Goal: Task Accomplishment & Management: Use online tool/utility

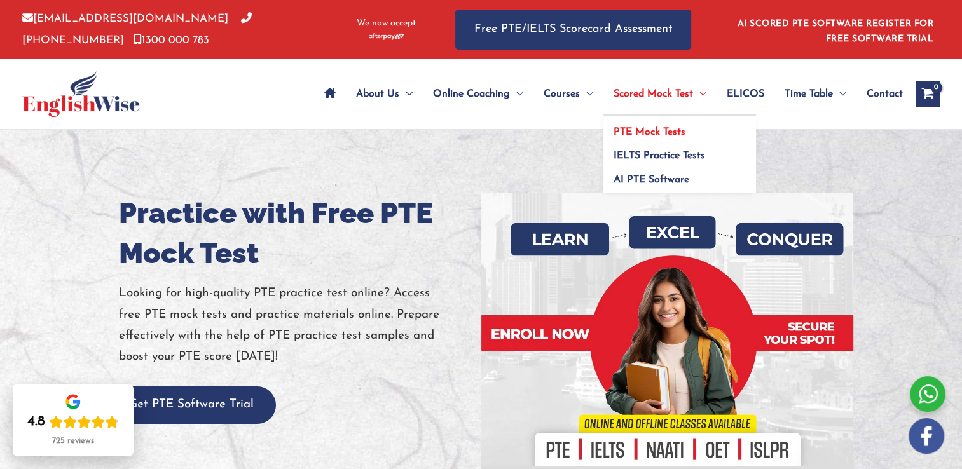
click at [664, 130] on span "PTE Mock Tests" at bounding box center [649, 132] width 72 height 10
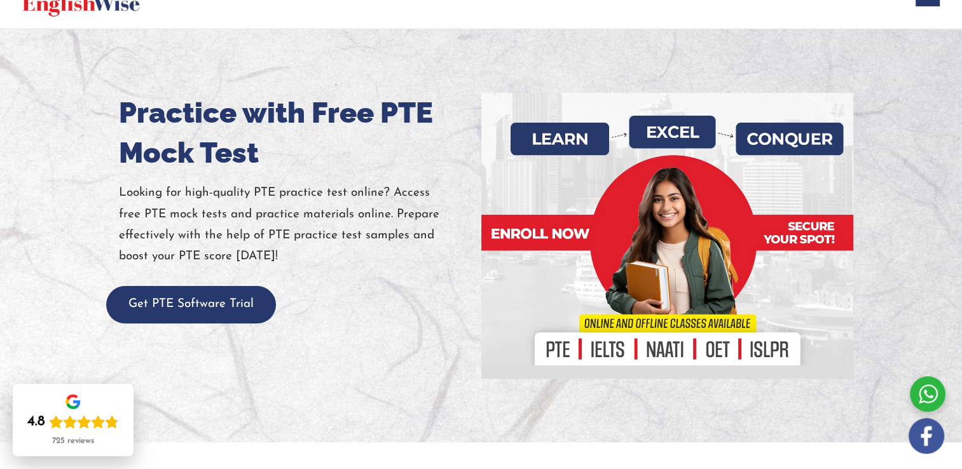
scroll to position [69, 0]
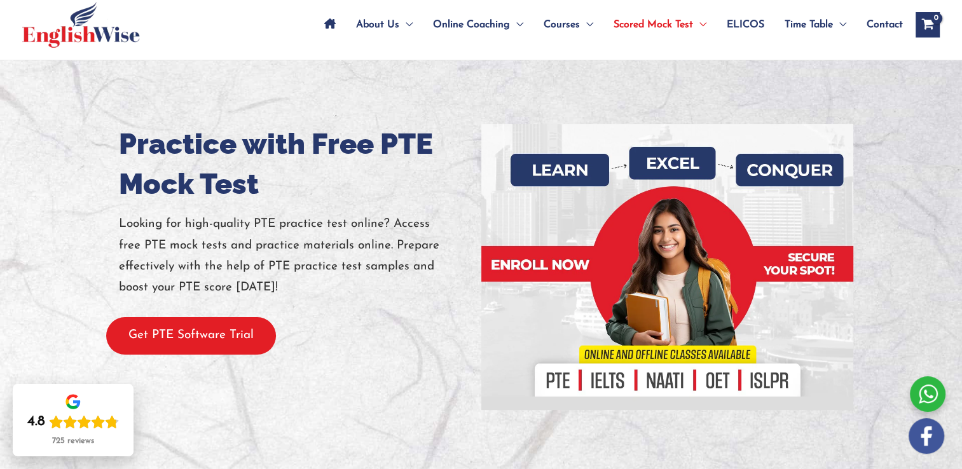
click at [250, 341] on button "Get PTE Software Trial" at bounding box center [191, 336] width 170 height 38
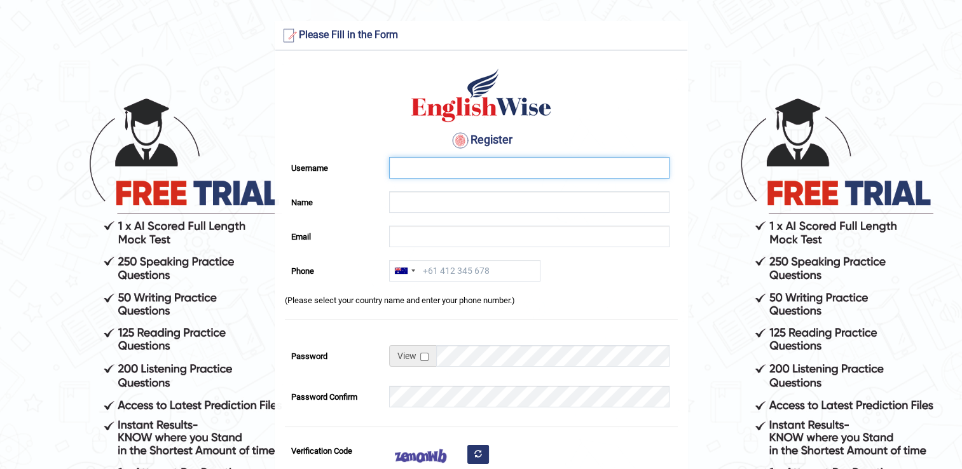
click at [464, 167] on input "Username" at bounding box center [529, 168] width 280 height 22
type input "jonahCL"
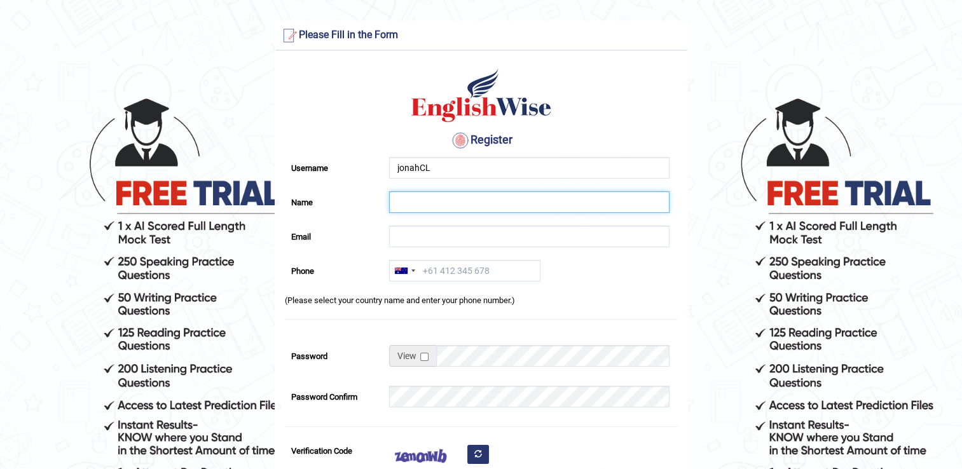
click at [416, 194] on input "Name" at bounding box center [529, 202] width 280 height 22
type input "[PERSON_NAME] [PERSON_NAME]"
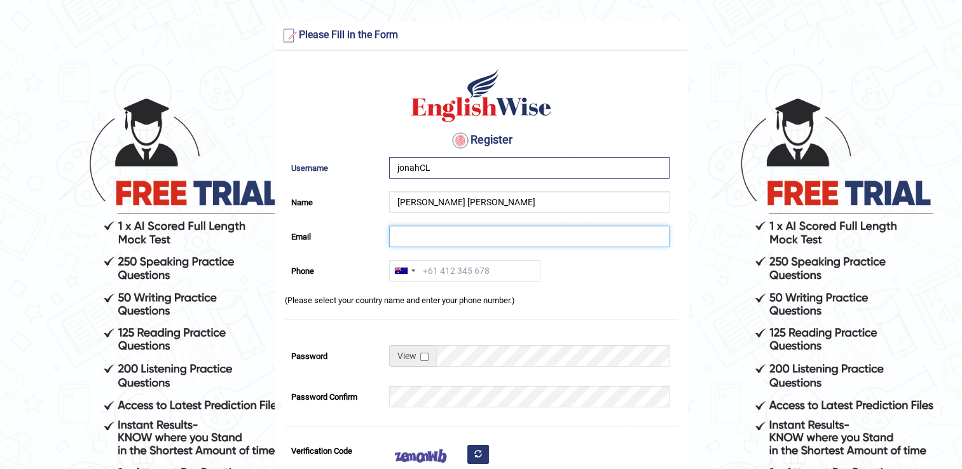
click at [421, 238] on input "Email" at bounding box center [529, 237] width 280 height 22
type input "jafdg0203@gmail.com"
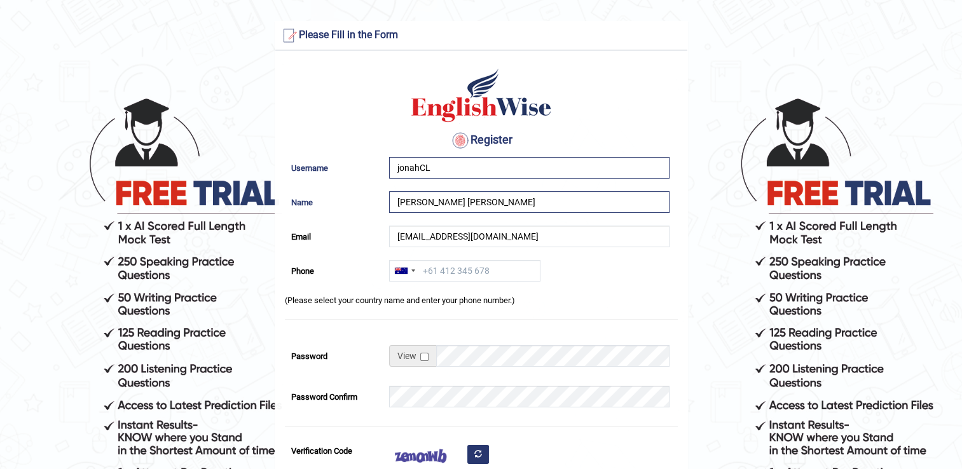
type input "+61410412618"
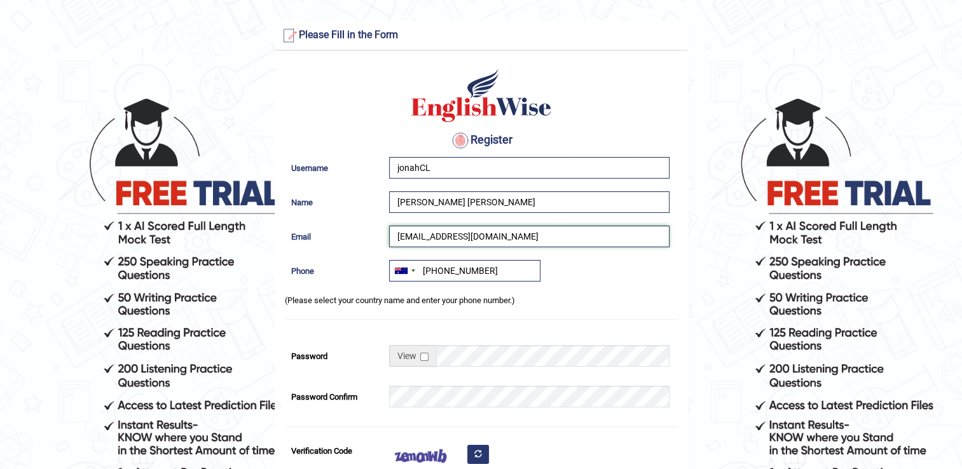
type input "jafdg0203@gmail.com"
click at [420, 355] on input "checkbox" at bounding box center [424, 357] width 8 height 8
checkbox input "true"
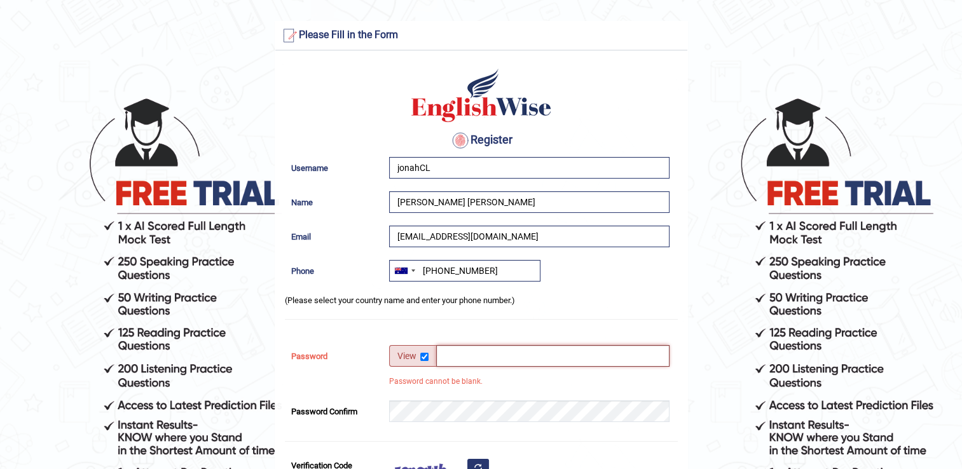
click at [461, 360] on input "Password" at bounding box center [552, 356] width 233 height 22
type input "@Littaua0290"
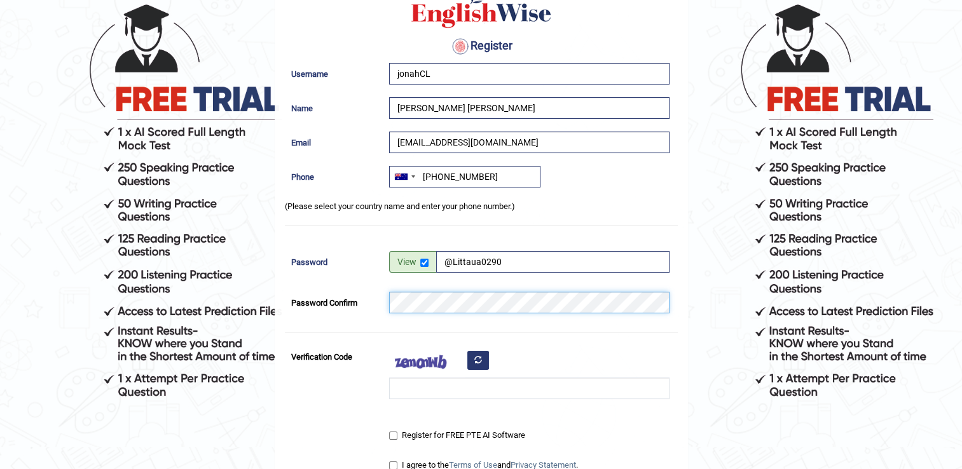
scroll to position [85, 0]
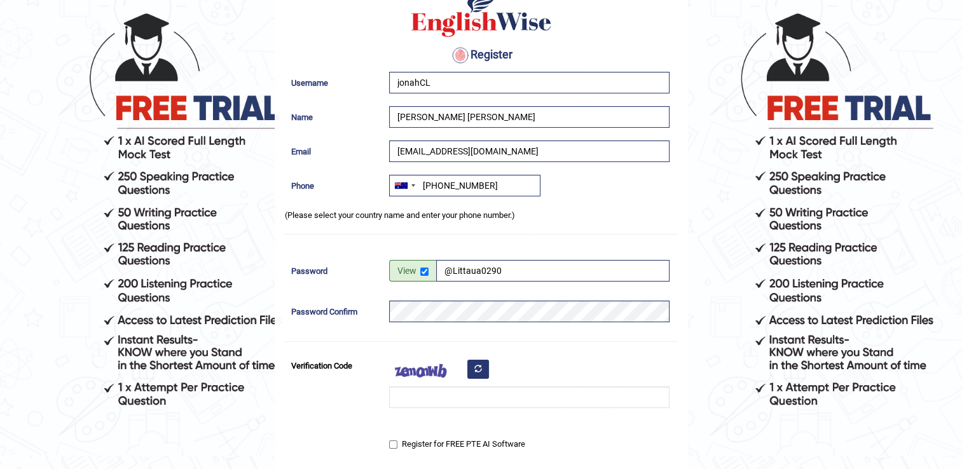
click at [562, 199] on div "Australia +61 India (भारत) +91 New Zealand +64 United States +1 Canada +1 Unite…" at bounding box center [526, 189] width 287 height 28
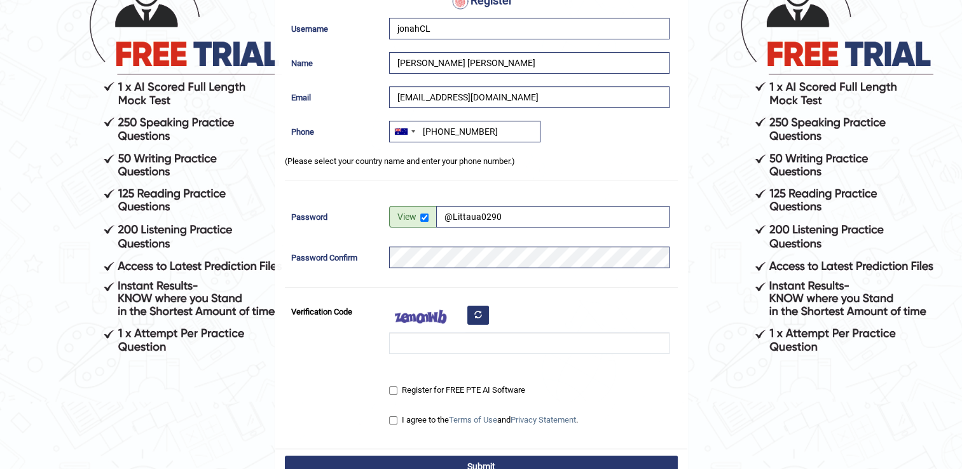
scroll to position [149, 0]
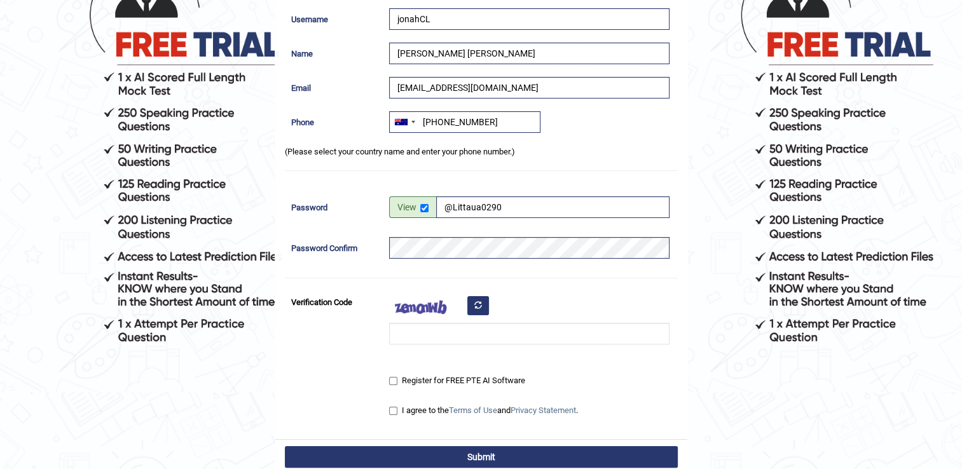
click at [482, 304] on button "button" at bounding box center [478, 305] width 22 height 19
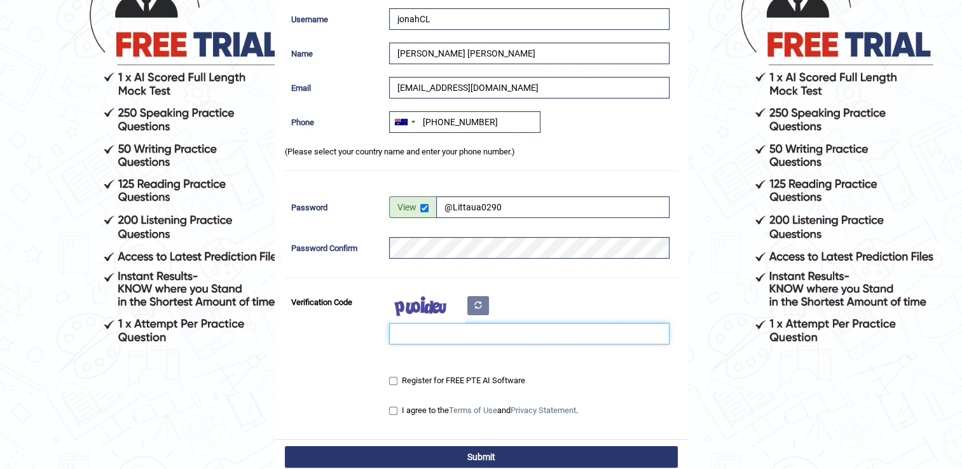
click at [449, 334] on input "Verification Code" at bounding box center [529, 334] width 280 height 22
type input "takwci"
click at [392, 380] on input "Register for FREE PTE AI Software" at bounding box center [393, 381] width 8 height 8
checkbox input "true"
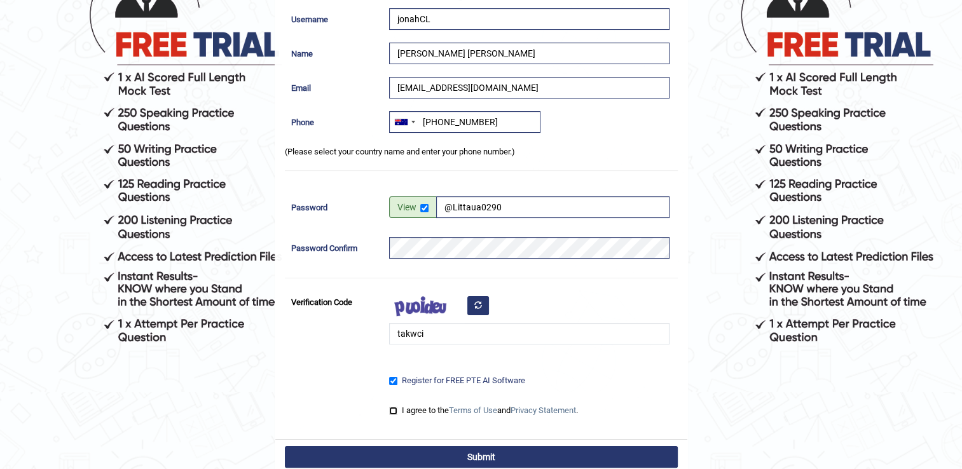
click at [393, 408] on input "I agree to the Terms of Use and Privacy Statement ." at bounding box center [393, 411] width 8 height 8
checkbox input "true"
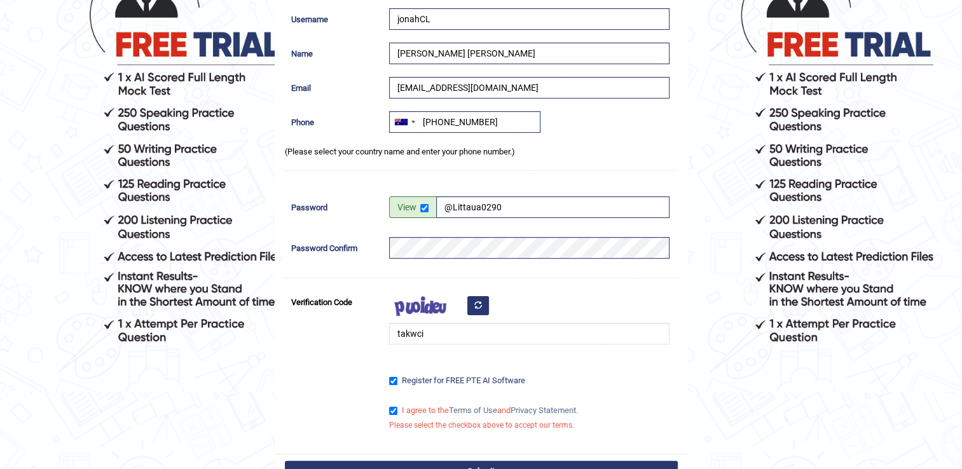
click at [481, 302] on icon "button" at bounding box center [478, 305] width 8 height 8
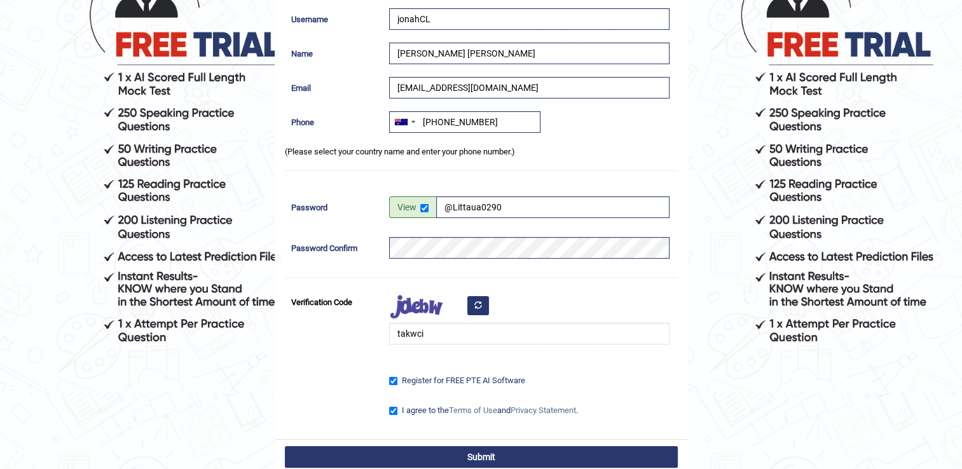
click at [474, 304] on icon "button" at bounding box center [478, 305] width 8 height 8
click at [438, 334] on input "takwci" at bounding box center [529, 334] width 280 height 22
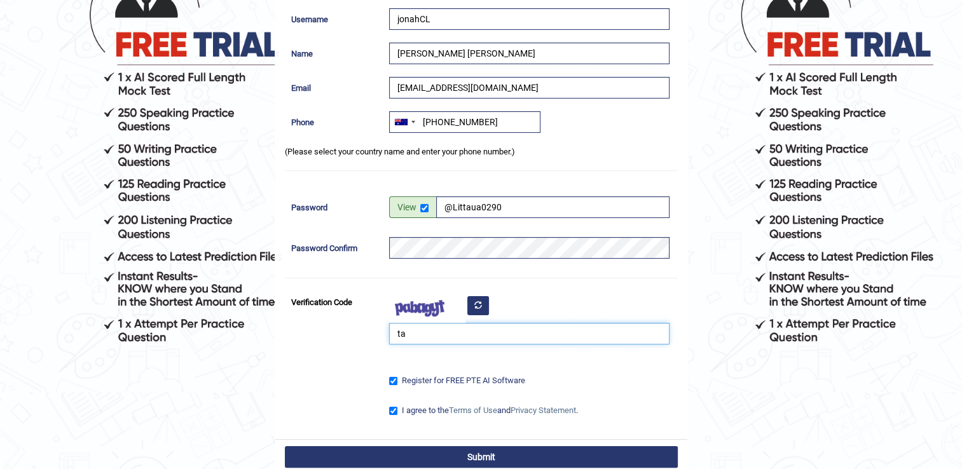
type input "t"
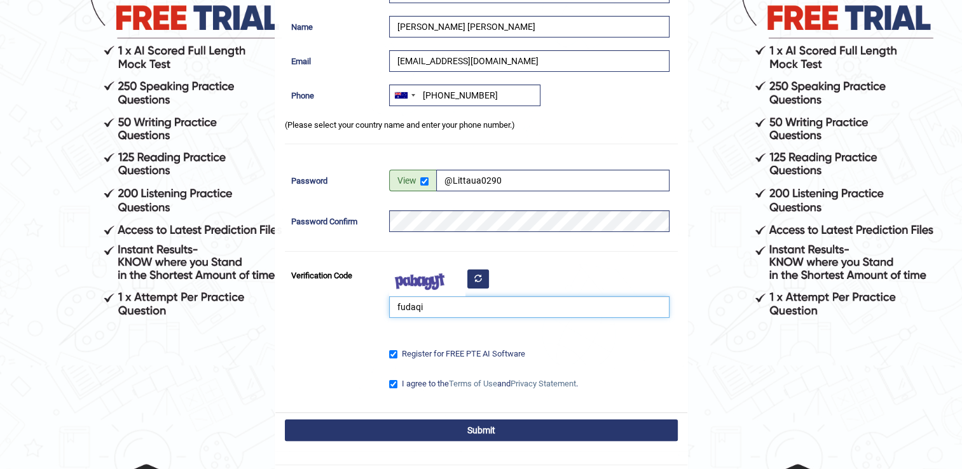
scroll to position [177, 0]
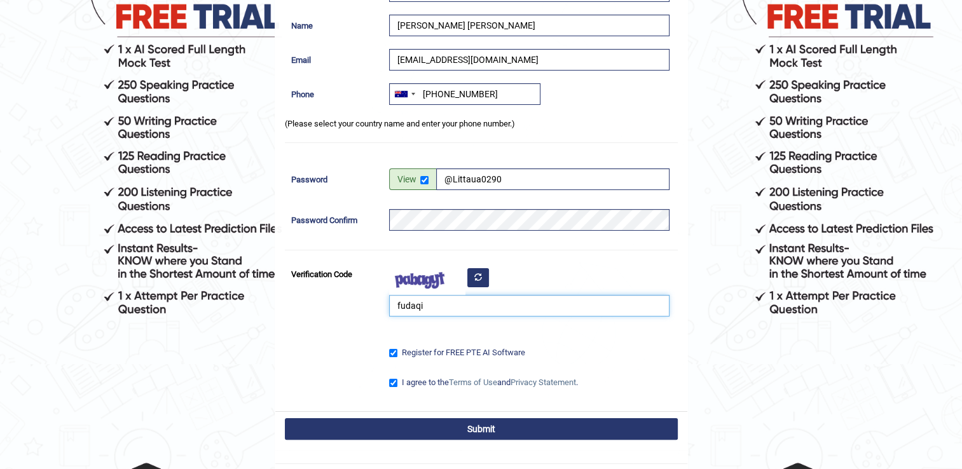
type input "fudaqi"
click at [505, 434] on button "Submit" at bounding box center [481, 429] width 393 height 22
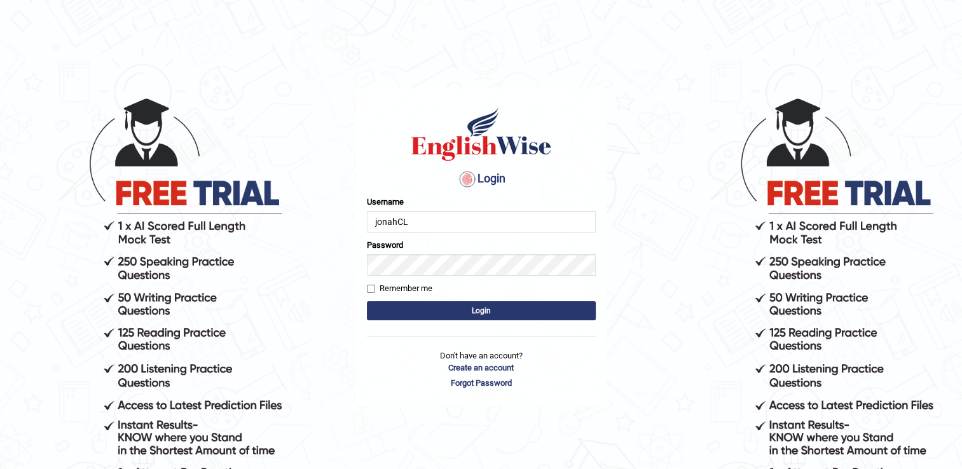
type input "jonahCL"
click at [372, 291] on input "Remember me" at bounding box center [371, 289] width 8 height 8
checkbox input "true"
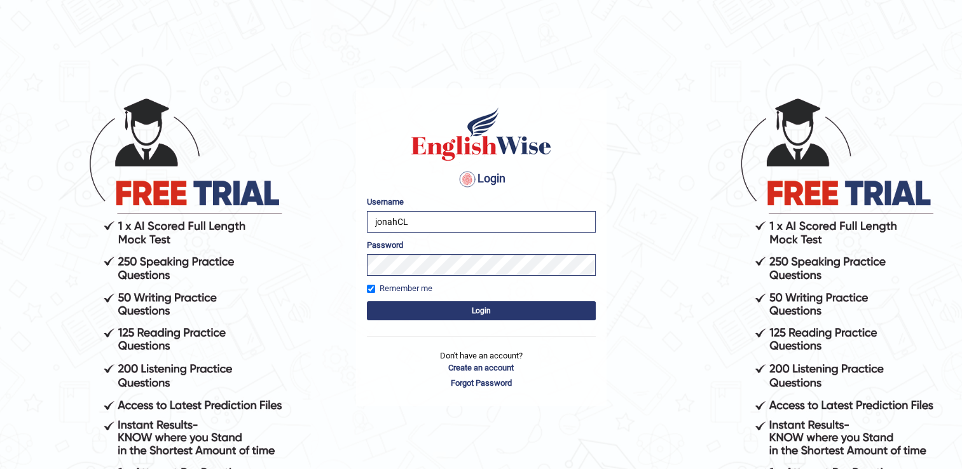
click at [390, 306] on button "Login" at bounding box center [481, 310] width 229 height 19
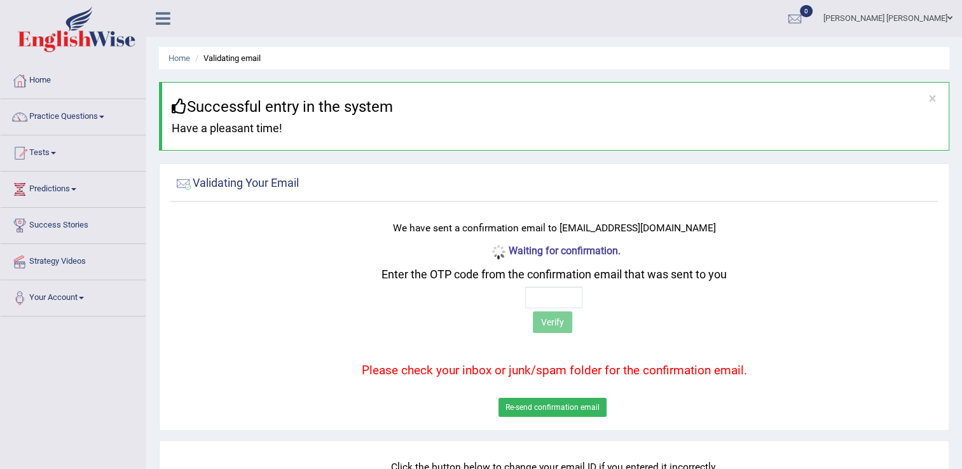
click at [538, 402] on button "Re-send confirmation email" at bounding box center [552, 407] width 108 height 19
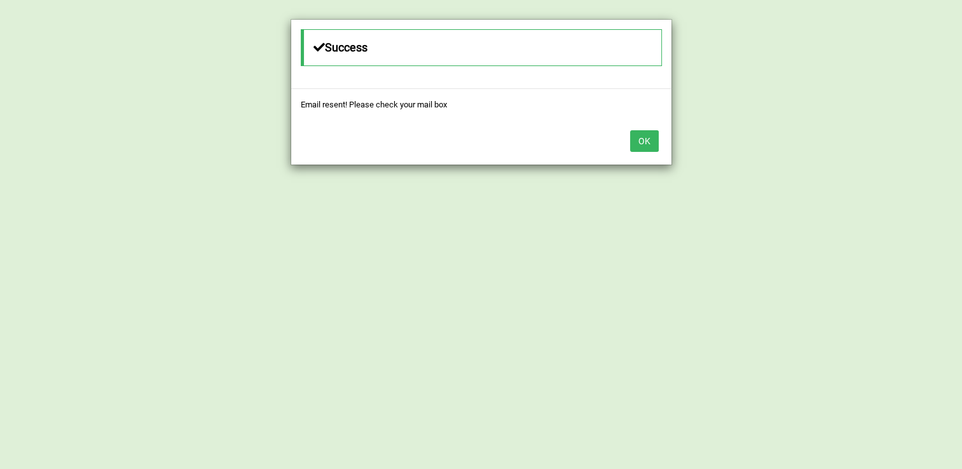
click at [643, 143] on button "OK" at bounding box center [644, 141] width 29 height 22
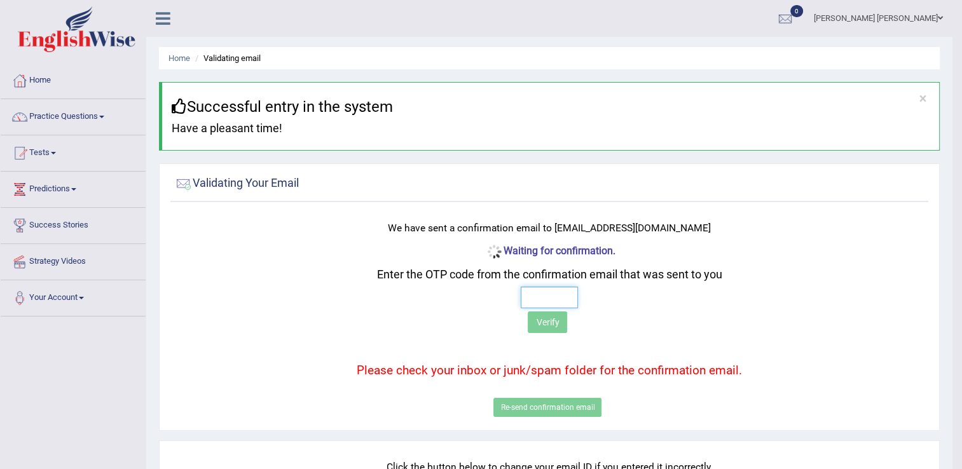
click at [537, 296] on input "text" at bounding box center [549, 298] width 57 height 22
type input "3 4 6 5"
click at [539, 324] on button "Verify" at bounding box center [547, 322] width 39 height 22
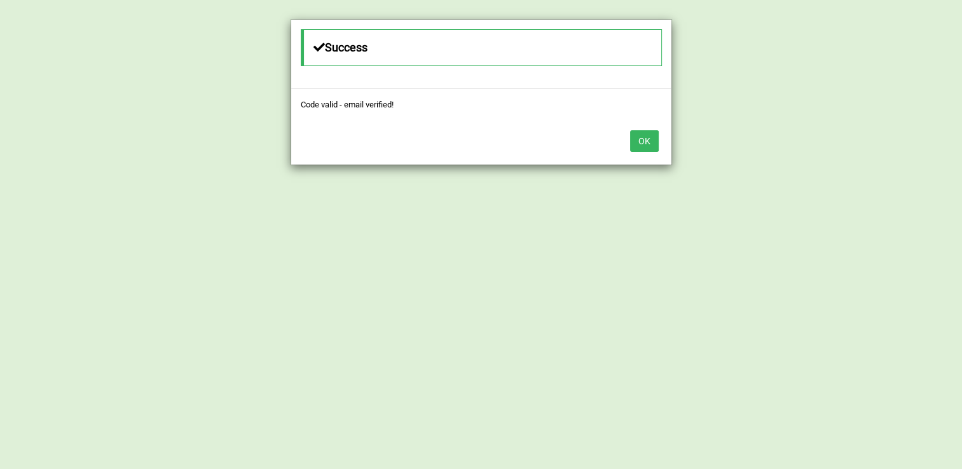
click at [643, 137] on button "OK" at bounding box center [644, 141] width 29 height 22
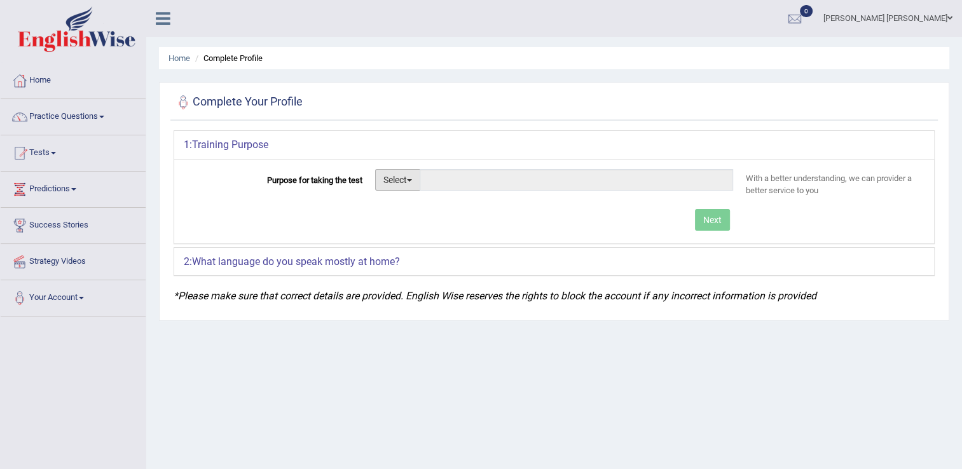
click at [399, 177] on button "Select" at bounding box center [397, 180] width 45 height 22
click at [405, 219] on link "Permanent Residency" at bounding box center [431, 223] width 111 height 17
type input "Permanent Residency"
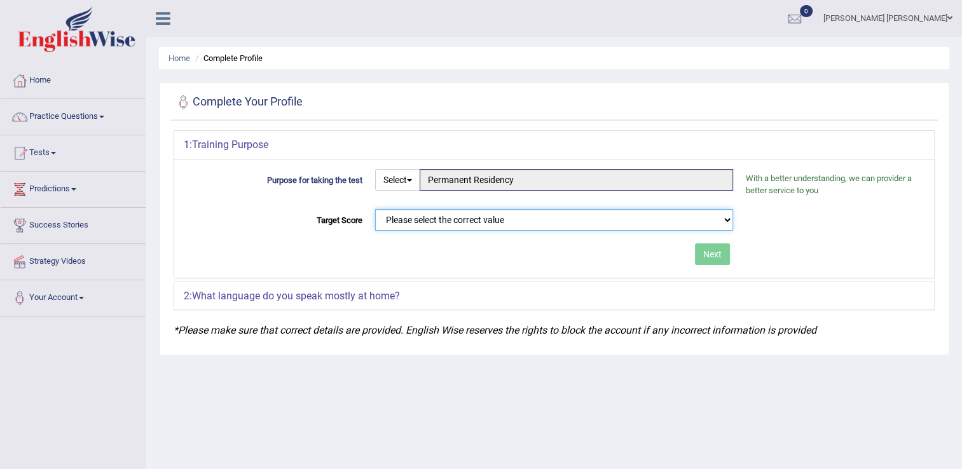
click at [491, 220] on select "Please select the correct value 50 (6 bands) 58 (6.5 bands) 65 (7 bands) 79 (8 …" at bounding box center [554, 220] width 358 height 22
select select "65"
click at [375, 209] on select "Please select the correct value 50 (6 bands) 58 (6.5 bands) 65 (7 bands) 79 (8 …" at bounding box center [554, 220] width 358 height 22
click at [707, 258] on button "Next" at bounding box center [712, 254] width 35 height 22
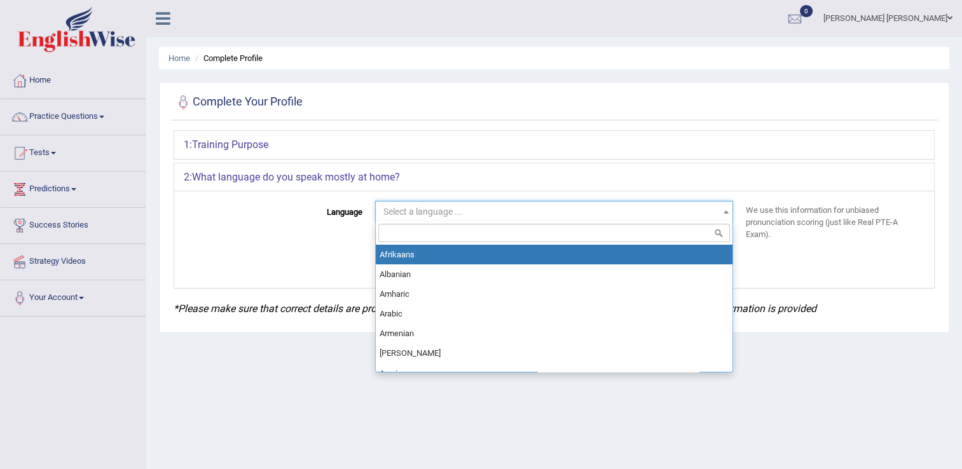
click at [543, 215] on span "Select a language ..." at bounding box center [550, 211] width 334 height 13
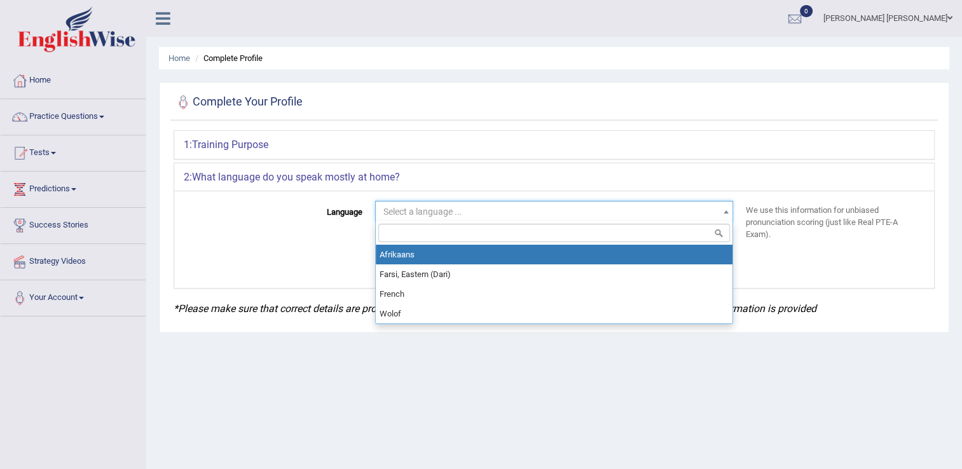
type input "f"
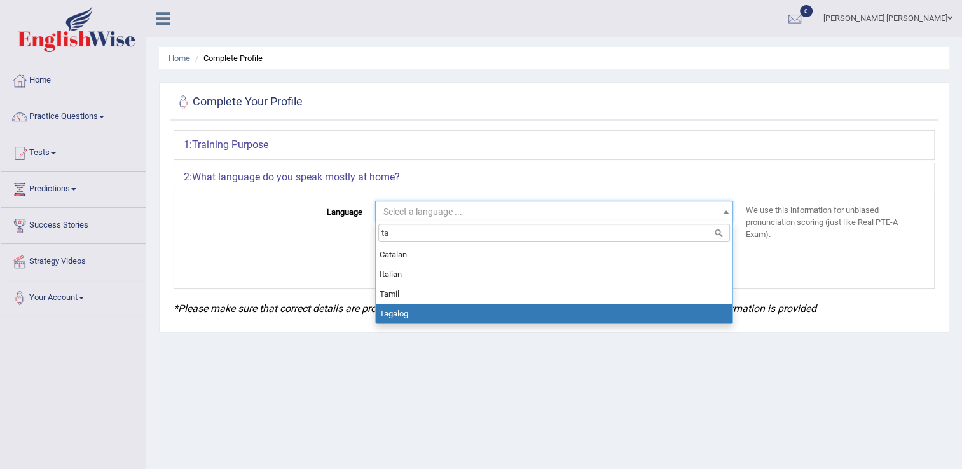
type input "ta"
select select "Tagalog"
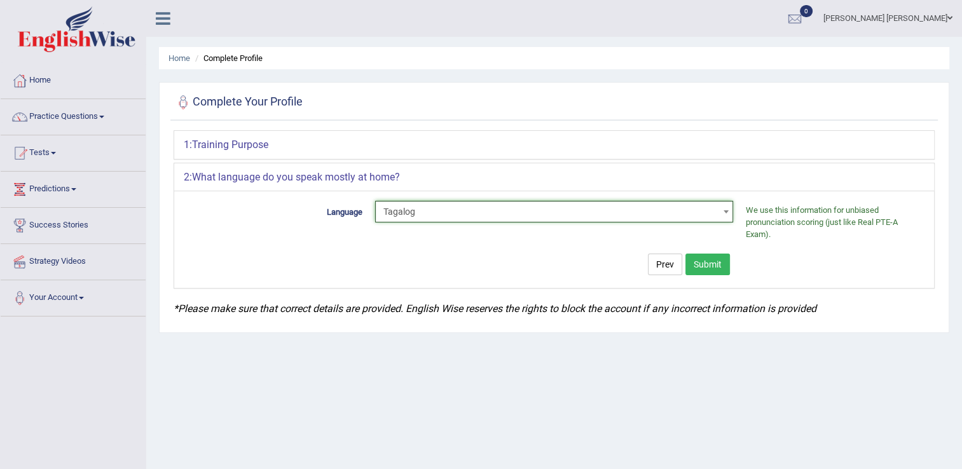
click at [700, 259] on button "Submit" at bounding box center [707, 265] width 44 height 22
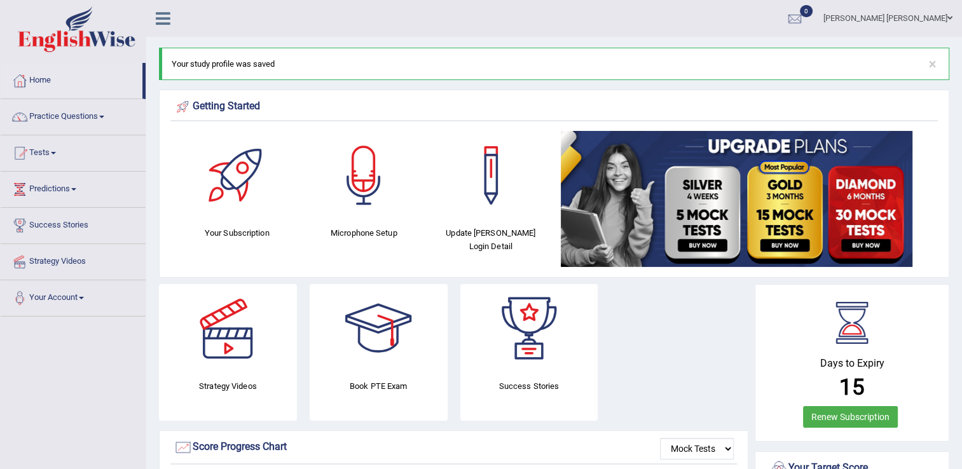
click at [365, 167] on div at bounding box center [363, 175] width 89 height 89
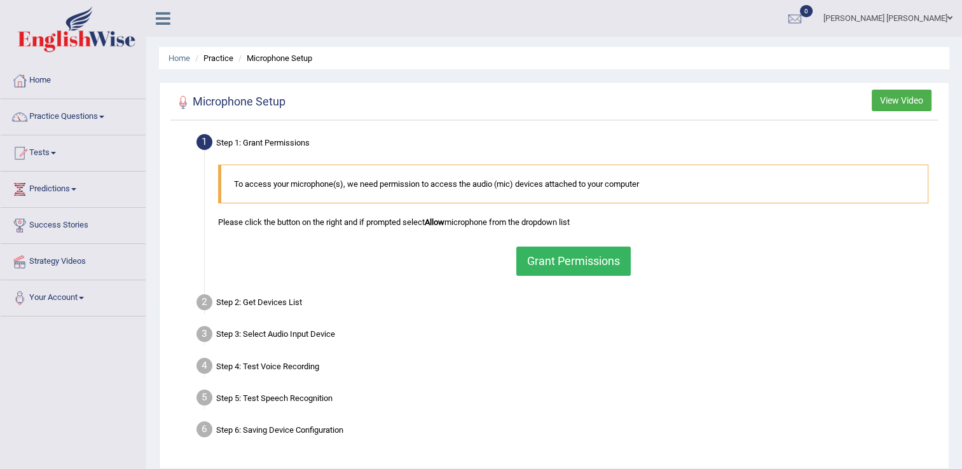
click at [542, 257] on button "Grant Permissions" at bounding box center [573, 261] width 114 height 29
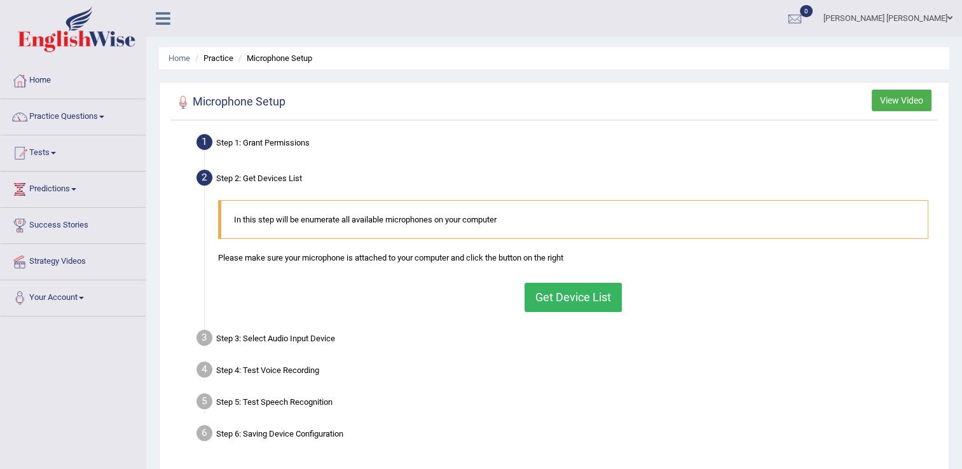
click at [554, 301] on button "Get Device List" at bounding box center [572, 297] width 97 height 29
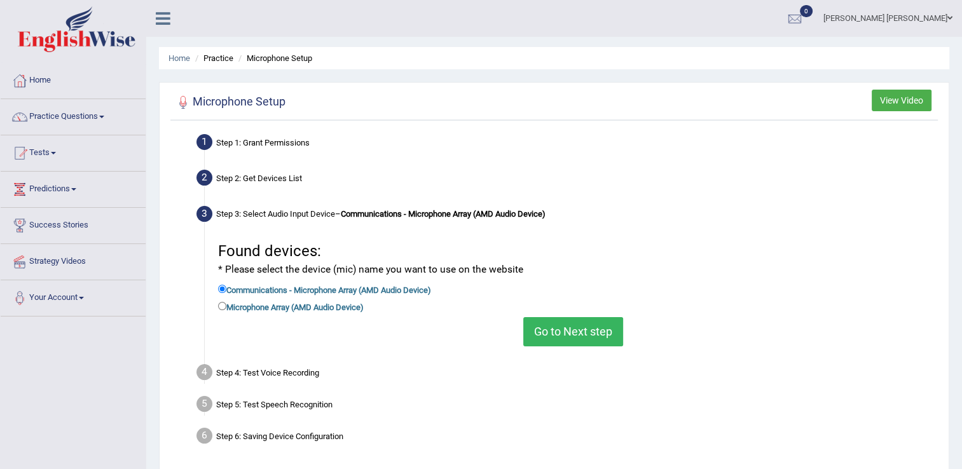
click at [350, 305] on label "Microphone Array (AMD Audio Device)" at bounding box center [291, 306] width 146 height 14
click at [226, 305] on input "Microphone Array (AMD Audio Device)" at bounding box center [222, 306] width 8 height 8
radio input "true"
click at [347, 288] on label "Communications - Microphone Array (AMD Audio Device)" at bounding box center [324, 289] width 213 height 14
click at [226, 288] on input "Communications - Microphone Array (AMD Audio Device)" at bounding box center [222, 289] width 8 height 8
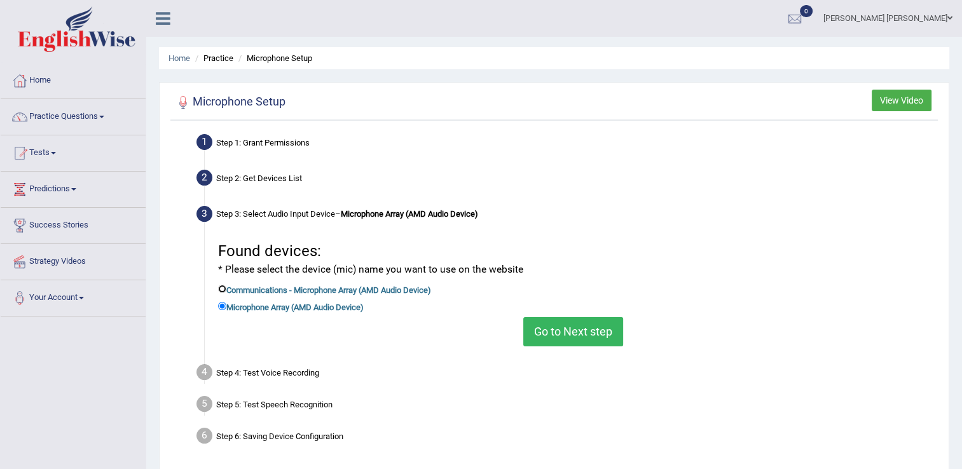
radio input "true"
click at [346, 310] on label "Microphone Array (AMD Audio Device)" at bounding box center [291, 306] width 146 height 14
click at [226, 310] on input "Microphone Array (AMD Audio Device)" at bounding box center [222, 306] width 8 height 8
radio input "true"
click at [154, 420] on div "Home Practice Microphone Setup You have already completed the setup earlier wit…" at bounding box center [553, 318] width 815 height 636
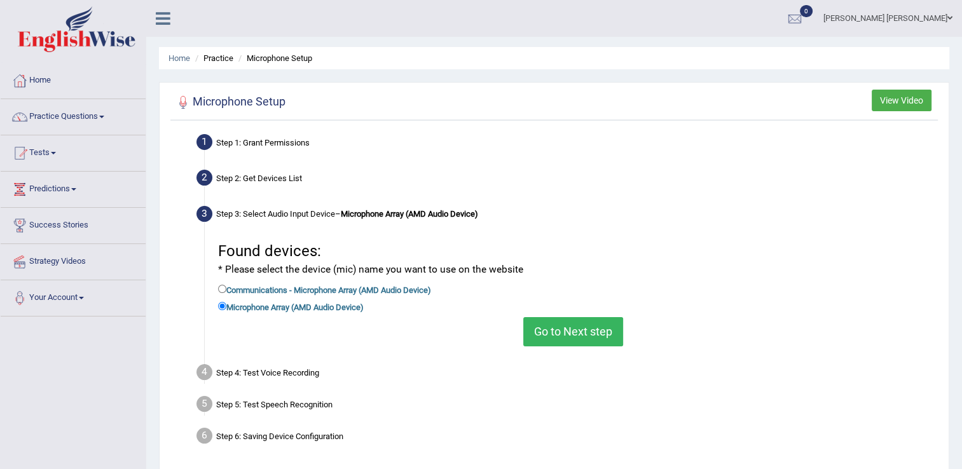
click at [547, 330] on button "Go to Next step" at bounding box center [573, 331] width 100 height 29
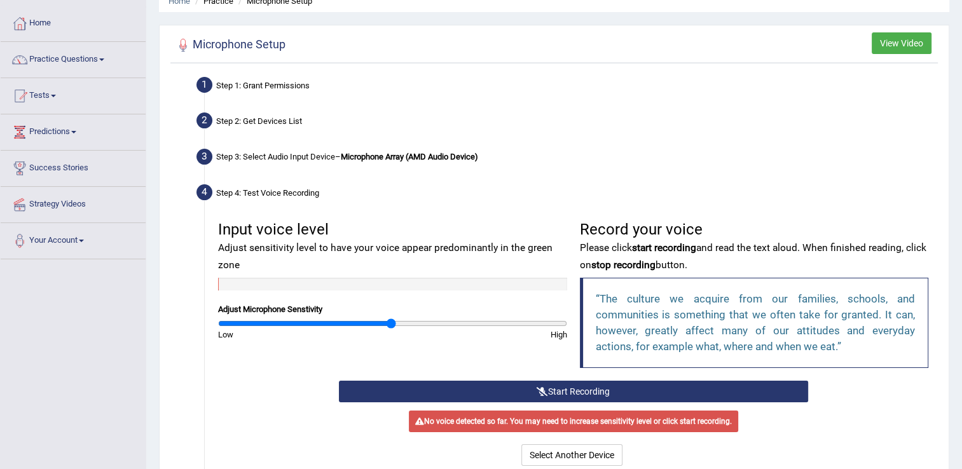
scroll to position [58, 0]
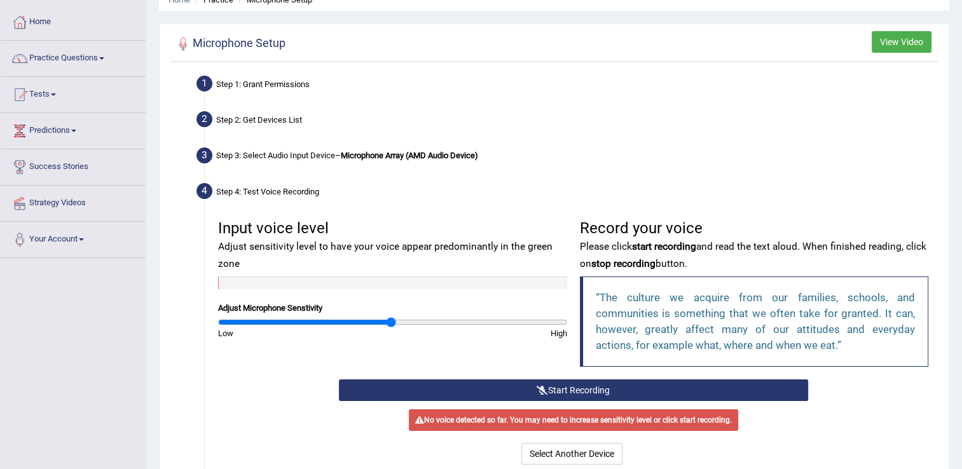
click at [561, 386] on button "Start Recording" at bounding box center [573, 390] width 469 height 22
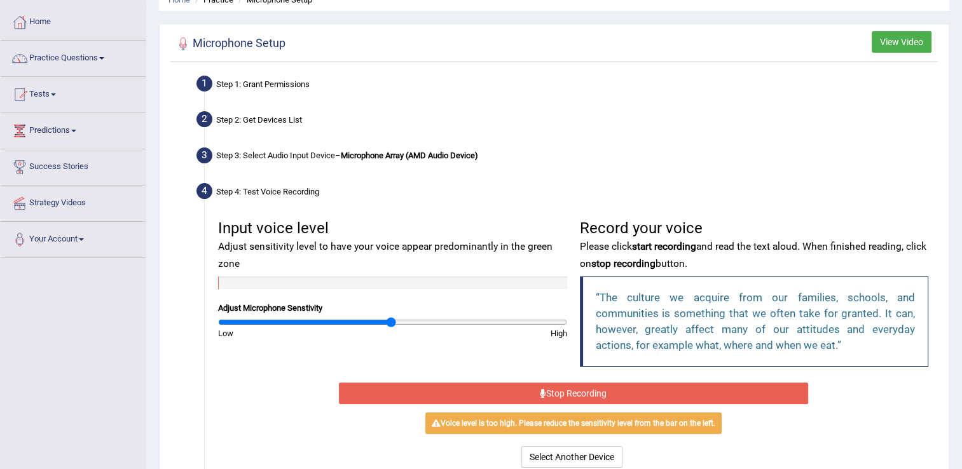
click at [554, 392] on button "Stop Recording" at bounding box center [573, 394] width 469 height 22
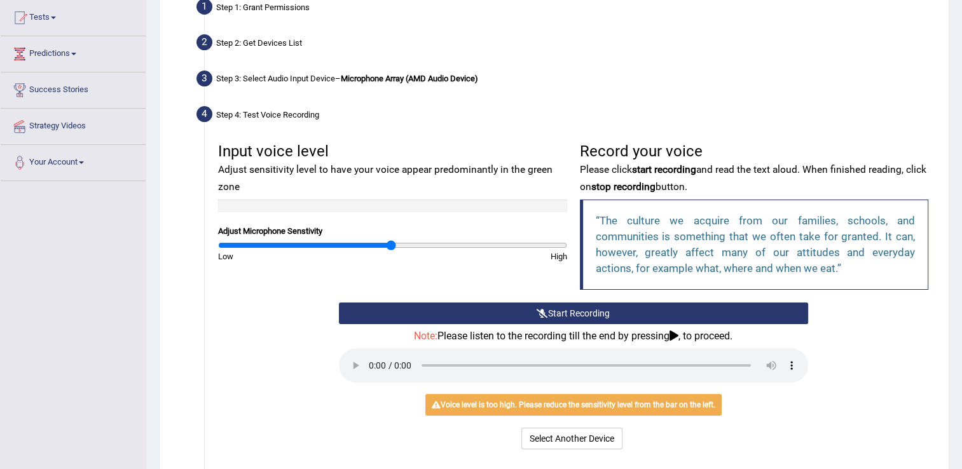
scroll to position [137, 0]
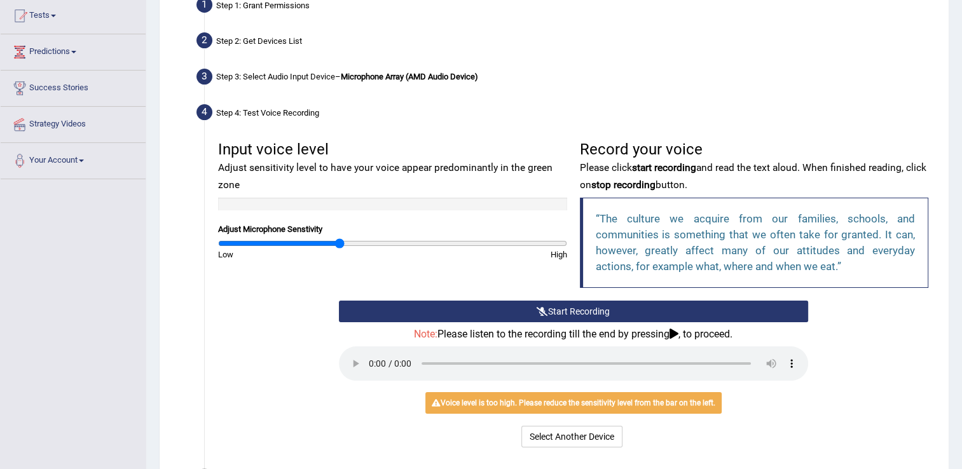
click at [339, 244] on input "range" at bounding box center [392, 243] width 349 height 10
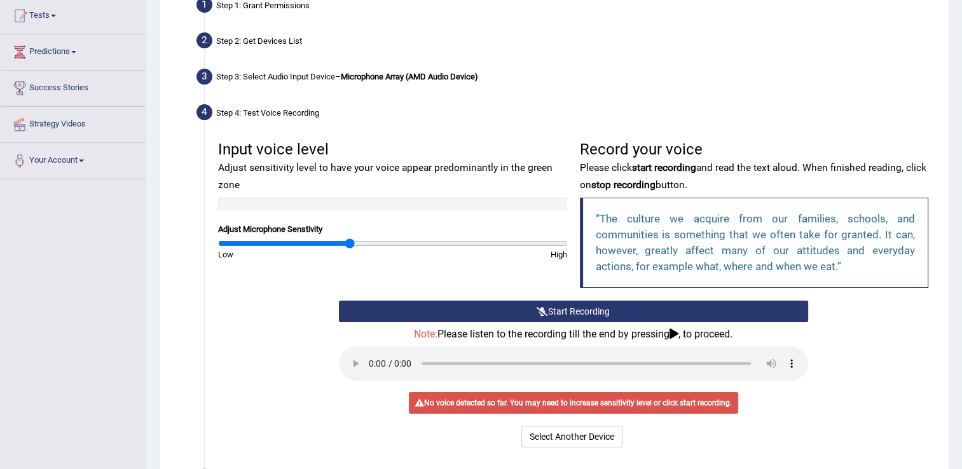
click at [349, 243] on input "range" at bounding box center [392, 243] width 349 height 10
click at [360, 243] on input "range" at bounding box center [392, 243] width 349 height 10
click at [372, 245] on input "range" at bounding box center [392, 243] width 349 height 10
drag, startPoint x: 374, startPoint y: 245, endPoint x: 432, endPoint y: 249, distance: 58.0
click at [432, 249] on input "range" at bounding box center [392, 243] width 349 height 10
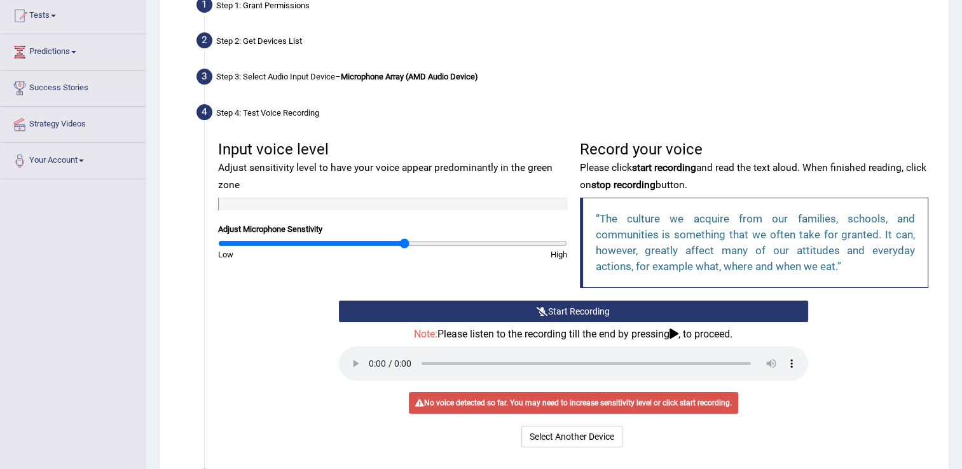
click at [404, 242] on input "range" at bounding box center [392, 243] width 349 height 10
click at [394, 242] on input "range" at bounding box center [392, 243] width 349 height 10
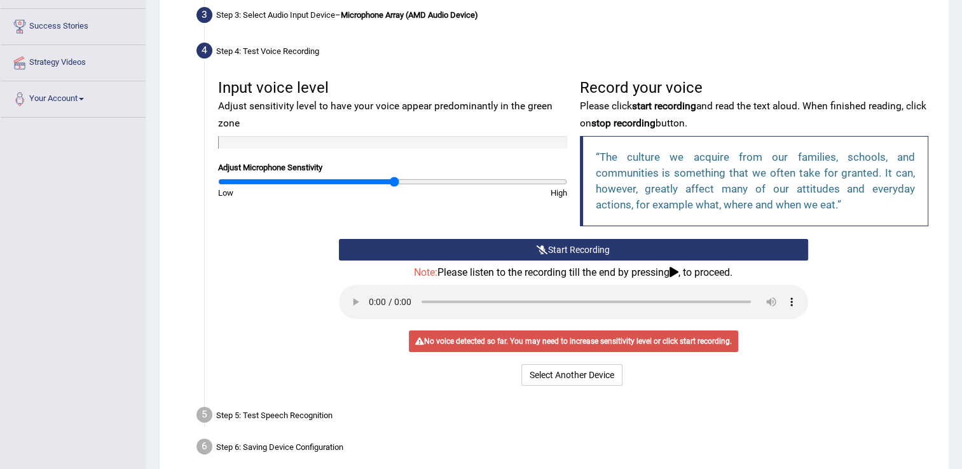
scroll to position [243, 0]
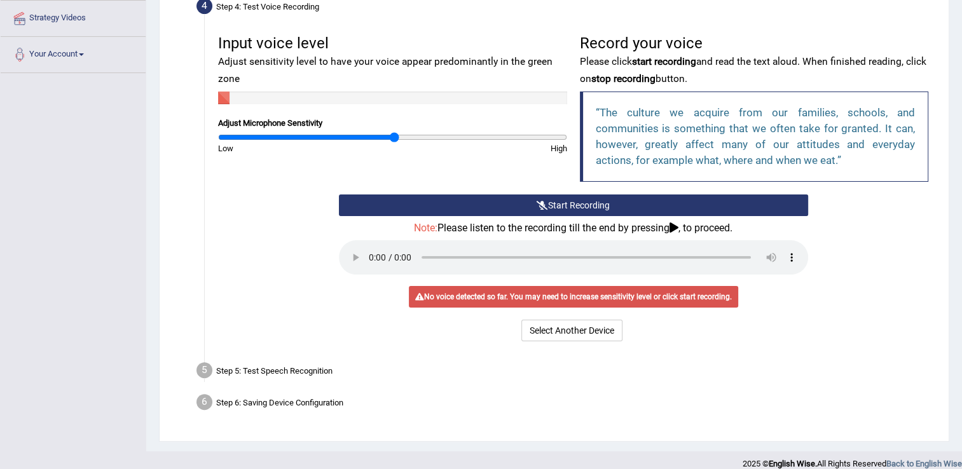
click at [615, 200] on button "Start Recording" at bounding box center [573, 205] width 469 height 22
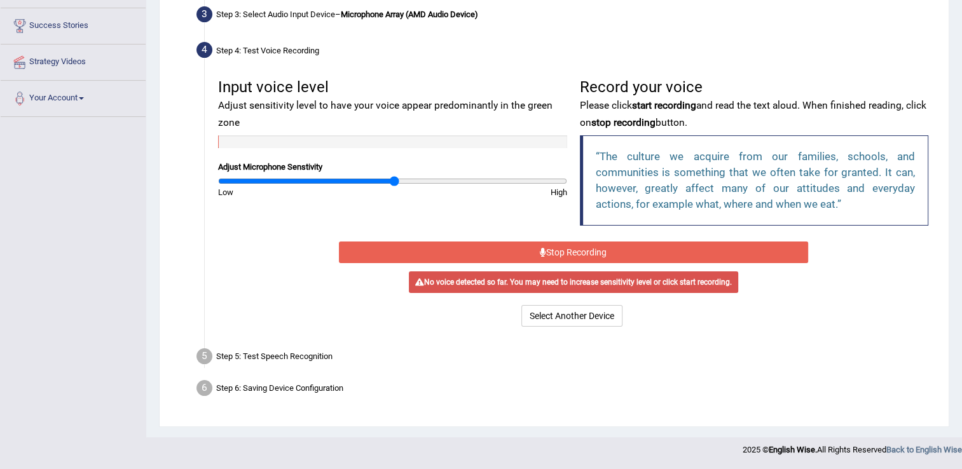
scroll to position [198, 0]
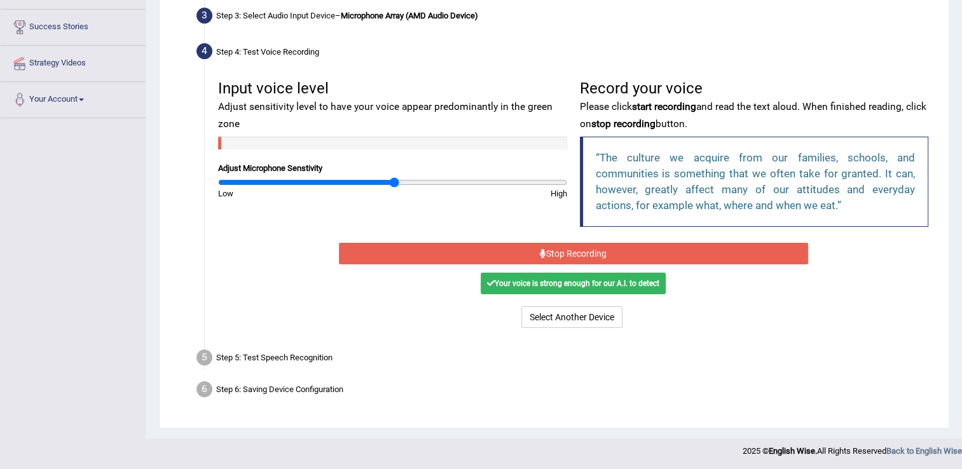
click at [564, 258] on button "Stop Recording" at bounding box center [573, 254] width 469 height 22
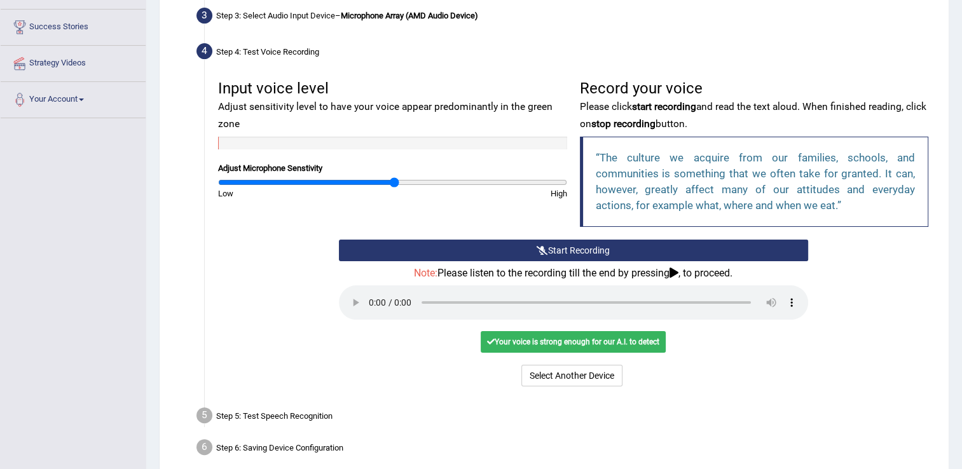
click at [563, 346] on div "Your voice is strong enough for our A.I. to detect" at bounding box center [573, 342] width 185 height 22
click at [308, 416] on div "Step 5: Test Speech Recognition" at bounding box center [567, 418] width 752 height 28
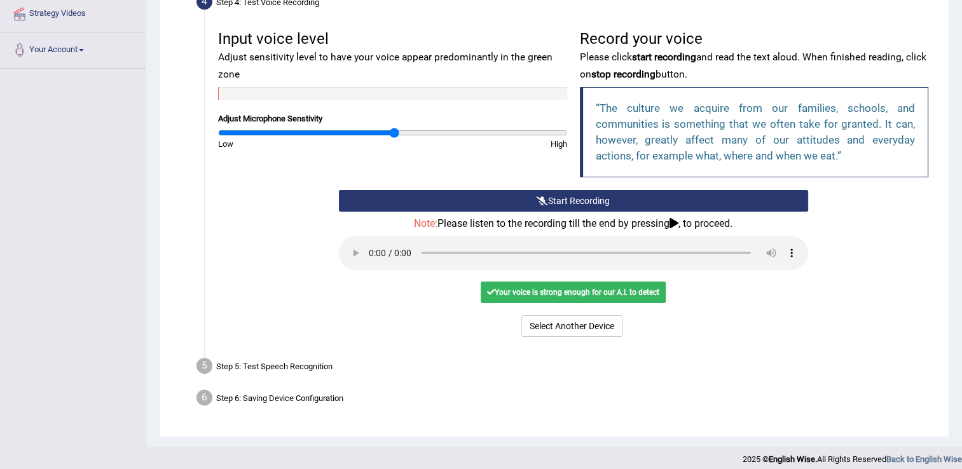
scroll to position [257, 0]
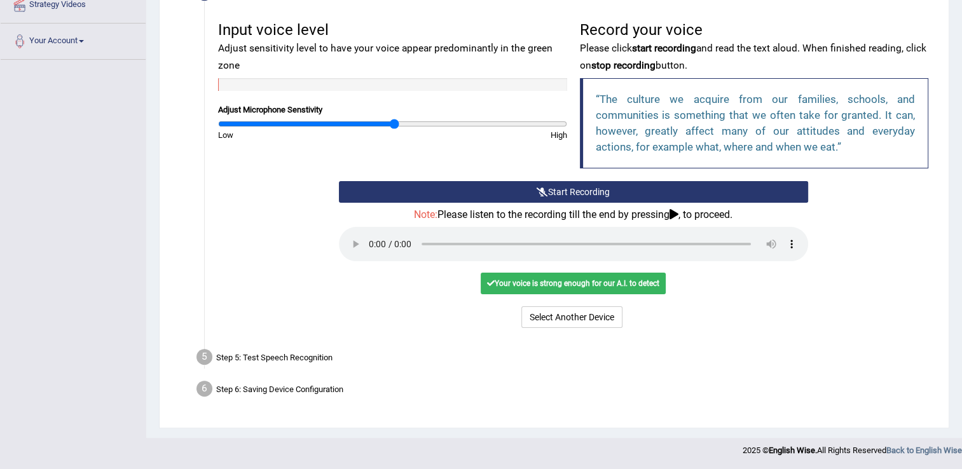
click at [292, 357] on div "Step 5: Test Speech Recognition" at bounding box center [567, 359] width 752 height 28
drag, startPoint x: 292, startPoint y: 357, endPoint x: 267, endPoint y: 340, distance: 30.7
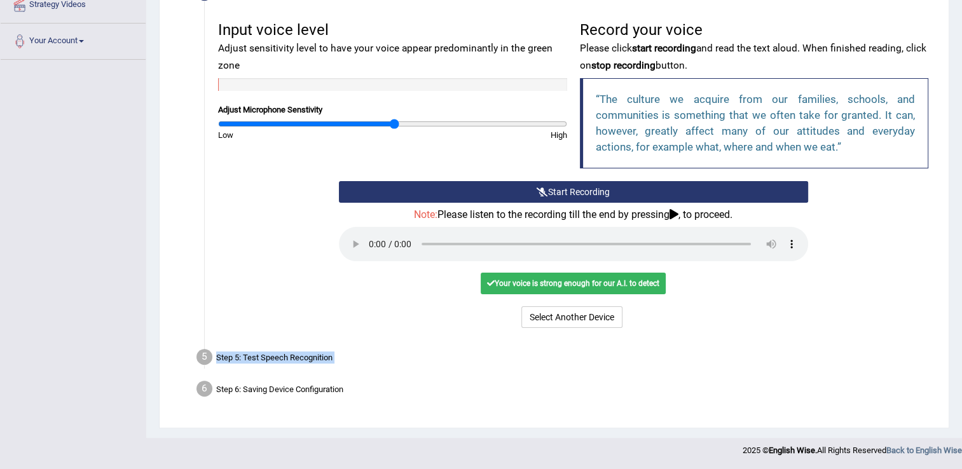
click at [267, 340] on ul "Step 1: Grant Permissions To access your microphone(s), we need permission to a…" at bounding box center [554, 139] width 761 height 531
click at [250, 357] on div "Step 5: Test Speech Recognition" at bounding box center [567, 359] width 752 height 28
click at [563, 313] on button "Select Another Device" at bounding box center [571, 317] width 101 height 22
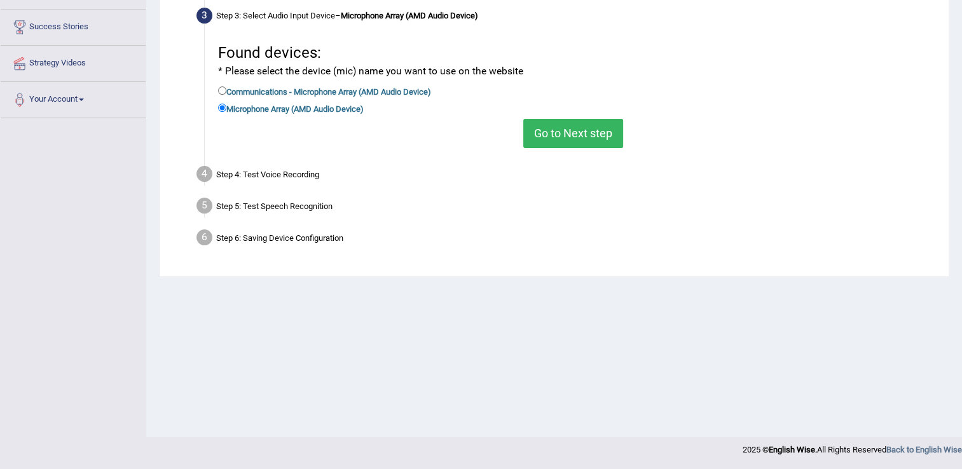
click at [563, 140] on button "Go to Next step" at bounding box center [573, 133] width 100 height 29
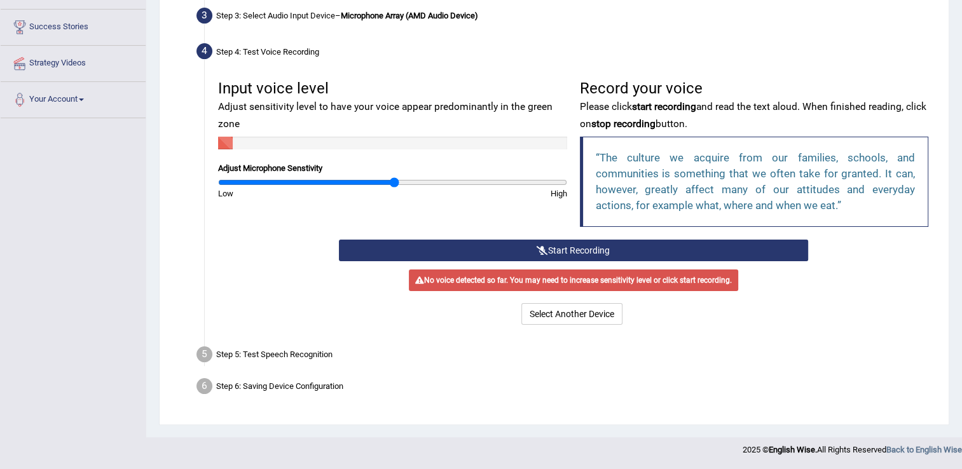
click at [506, 243] on button "Start Recording" at bounding box center [573, 251] width 469 height 22
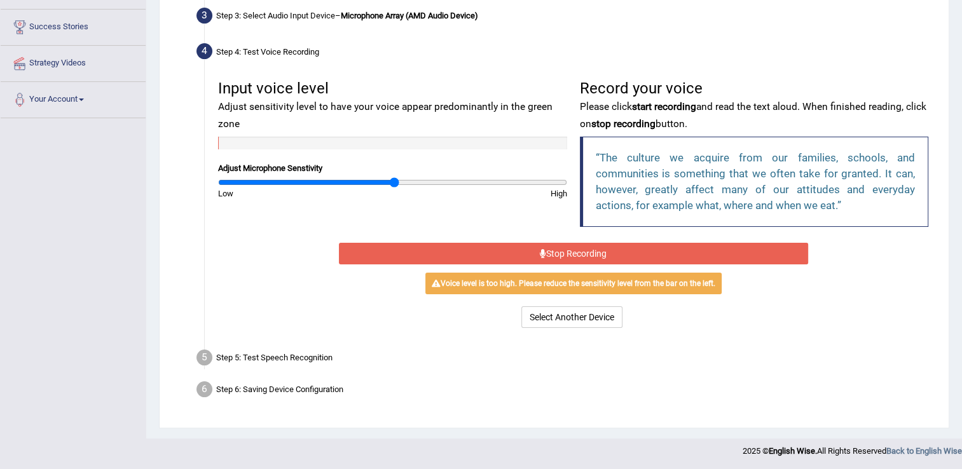
click at [524, 245] on button "Stop Recording" at bounding box center [573, 254] width 469 height 22
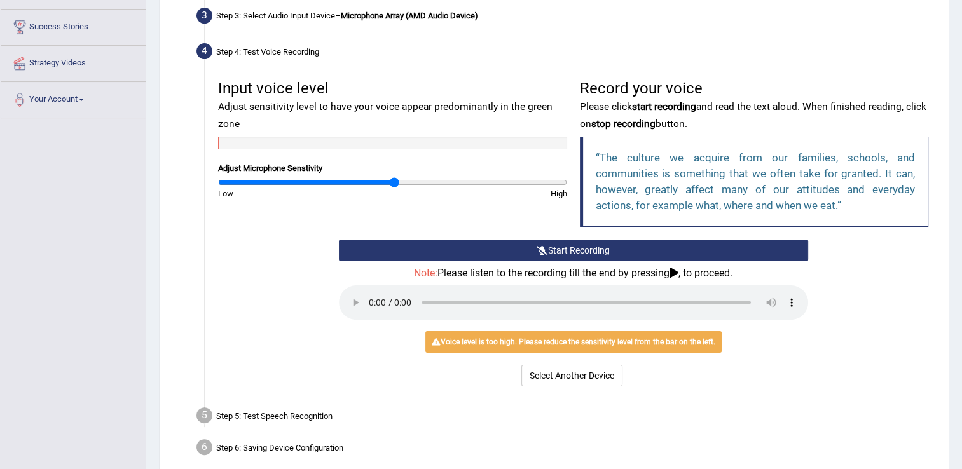
click at [837, 294] on div "Start Recording Stop Recording Note: Please listen to the recording till the en…" at bounding box center [573, 315] width 723 height 150
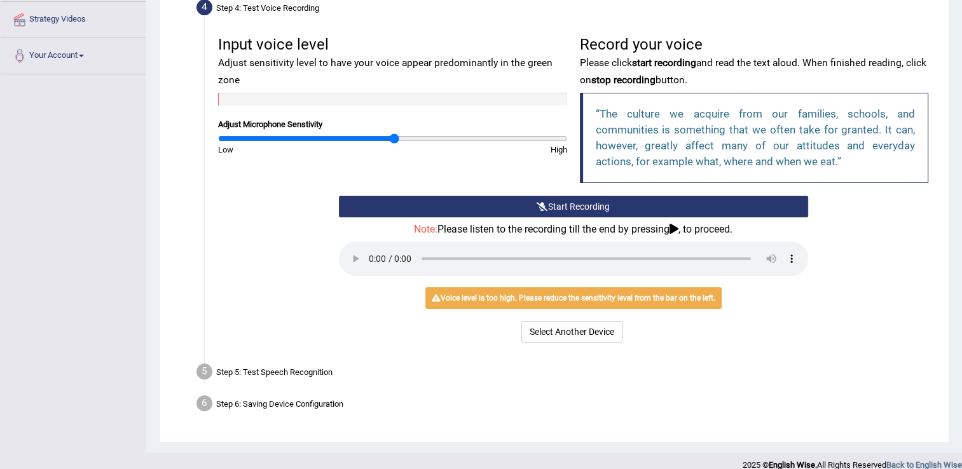
scroll to position [247, 0]
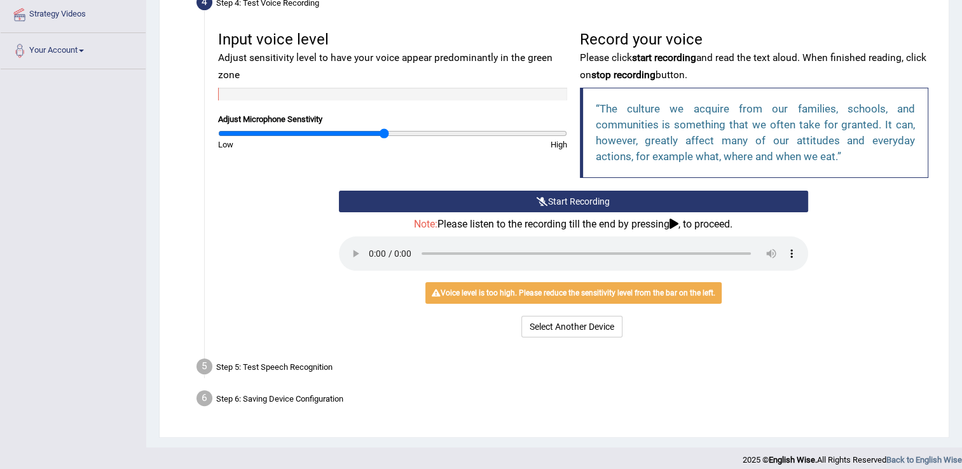
click at [384, 131] on input "range" at bounding box center [392, 133] width 349 height 10
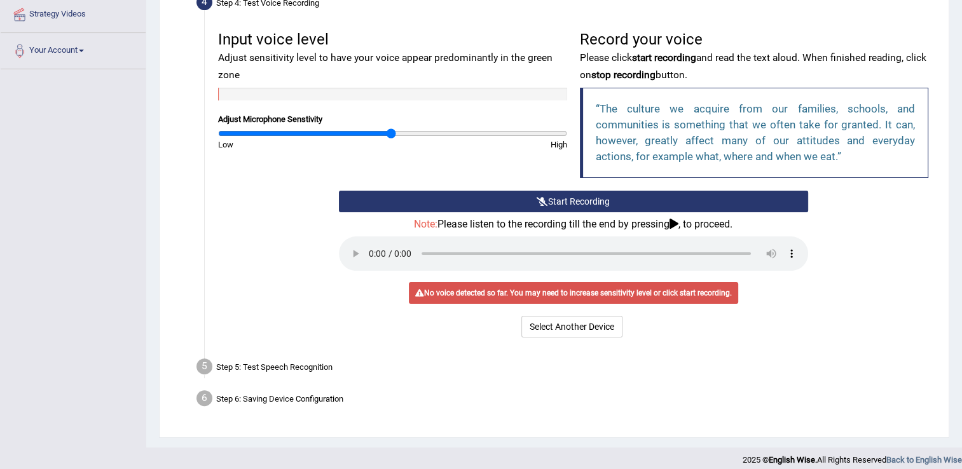
type input "1"
click at [392, 132] on input "range" at bounding box center [392, 133] width 349 height 10
click at [553, 322] on button "Select Another Device" at bounding box center [571, 327] width 101 height 22
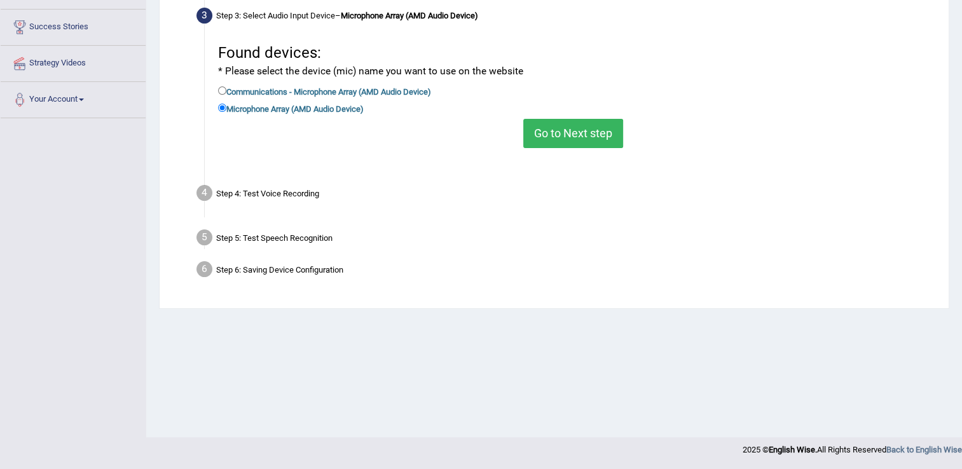
scroll to position [198, 0]
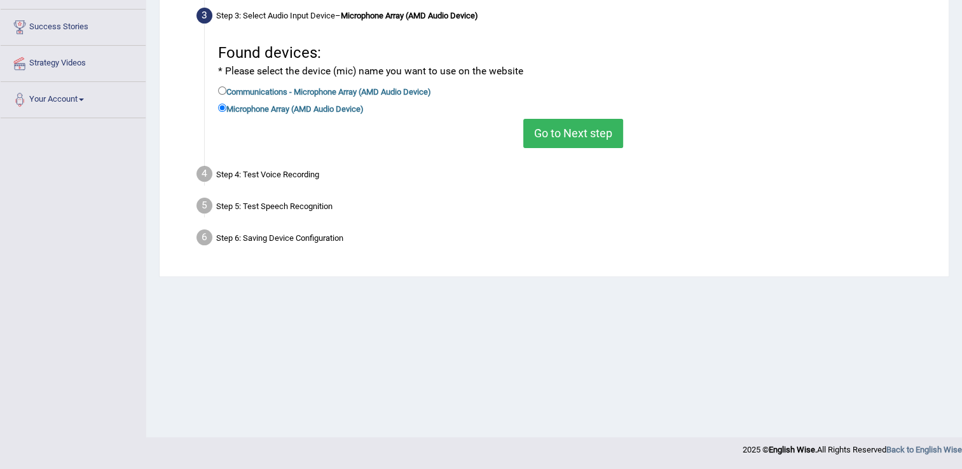
click at [257, 169] on div "Step 4: Test Voice Recording" at bounding box center [567, 176] width 752 height 28
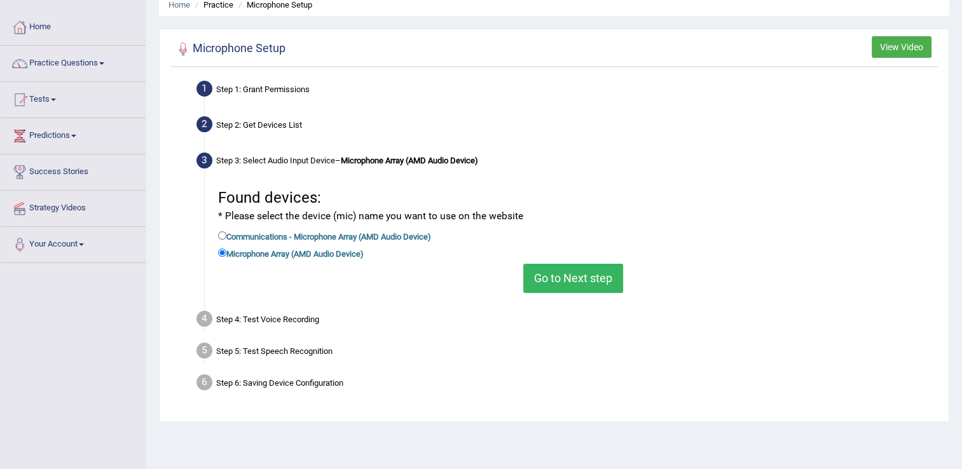
scroll to position [51, 0]
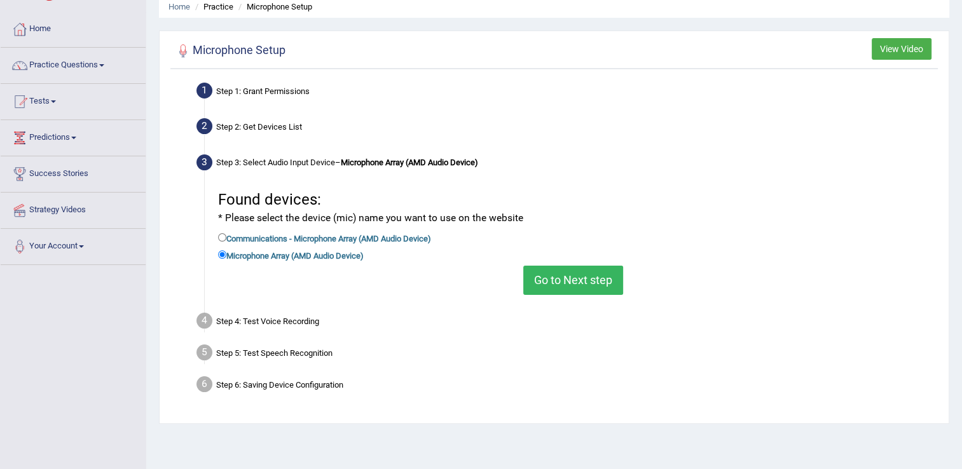
click at [225, 5] on li "Practice" at bounding box center [212, 7] width 41 height 12
click at [106, 62] on link "Practice Questions" at bounding box center [73, 64] width 145 height 32
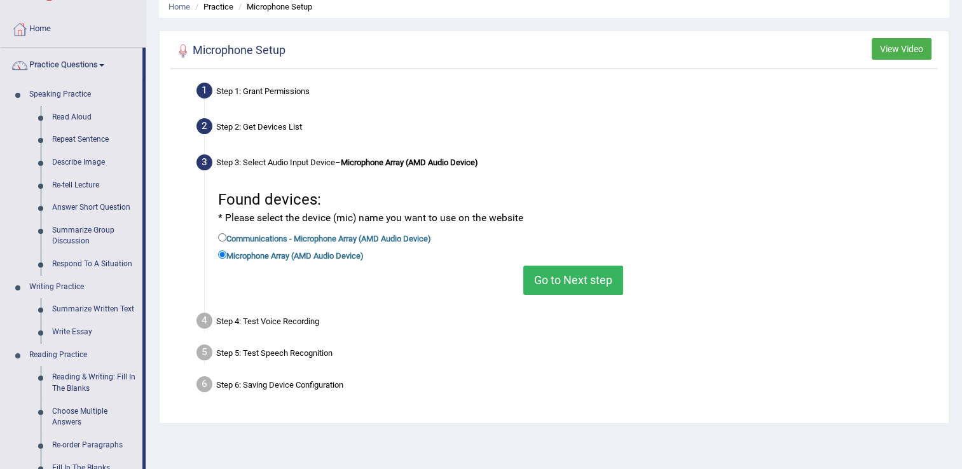
click at [106, 62] on link "Practice Questions" at bounding box center [72, 64] width 142 height 32
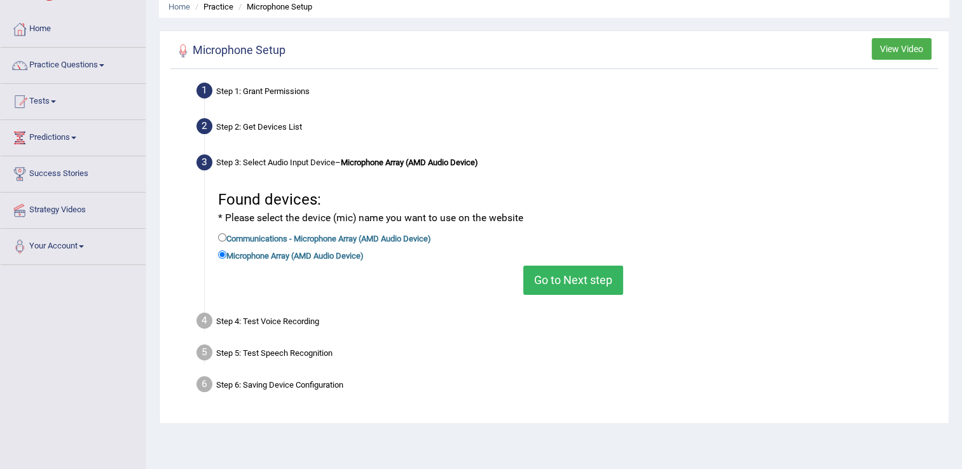
scroll to position [0, 0]
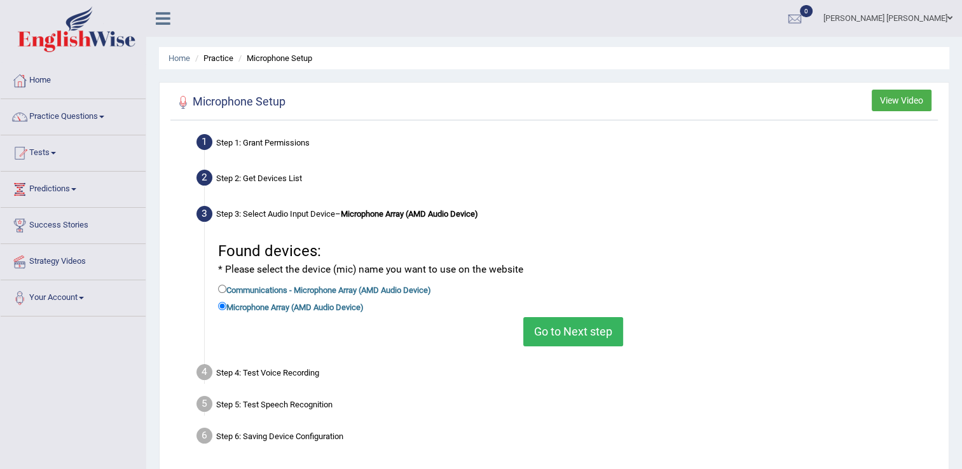
click at [221, 58] on li "Practice" at bounding box center [212, 58] width 41 height 12
click at [56, 152] on span at bounding box center [53, 153] width 5 height 3
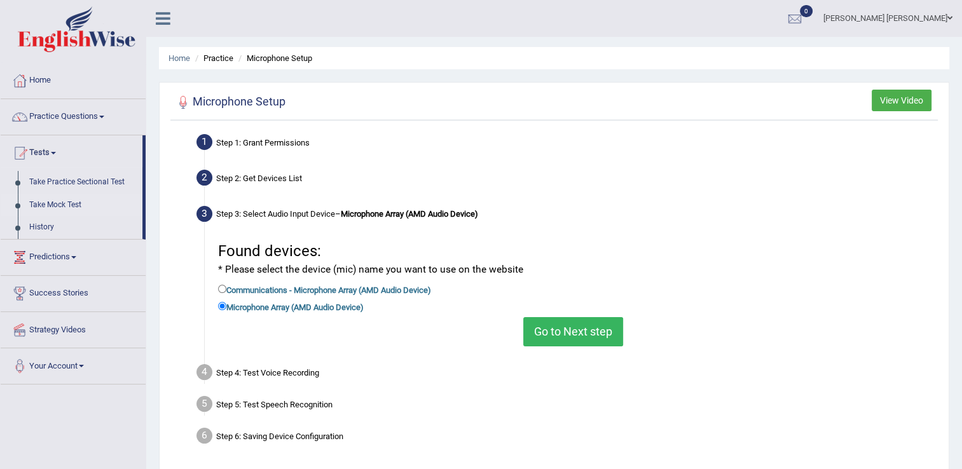
click at [71, 205] on link "Take Mock Test" at bounding box center [83, 205] width 119 height 23
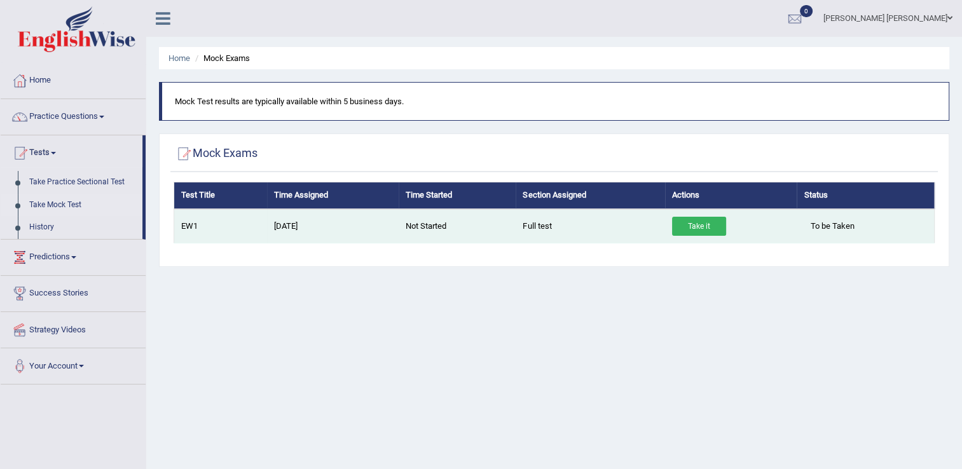
click at [704, 228] on link "Take it" at bounding box center [699, 226] width 54 height 19
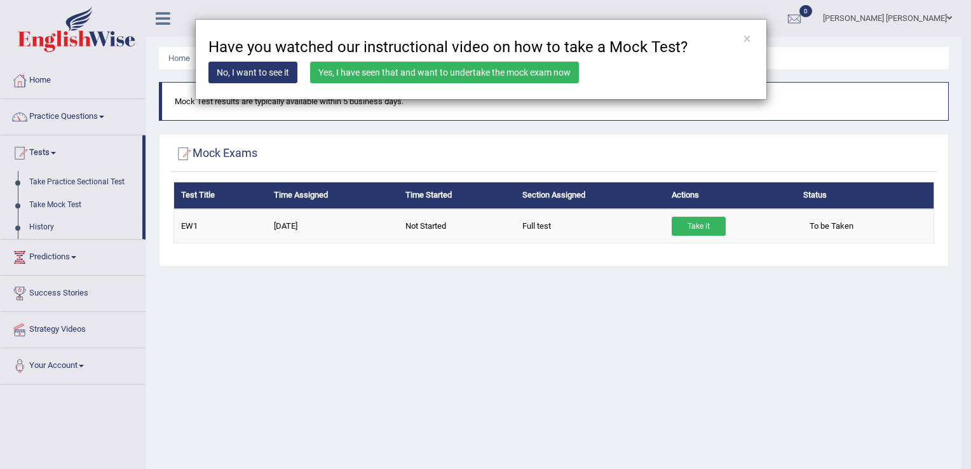
click at [280, 78] on link "No, I want to see it" at bounding box center [252, 73] width 89 height 22
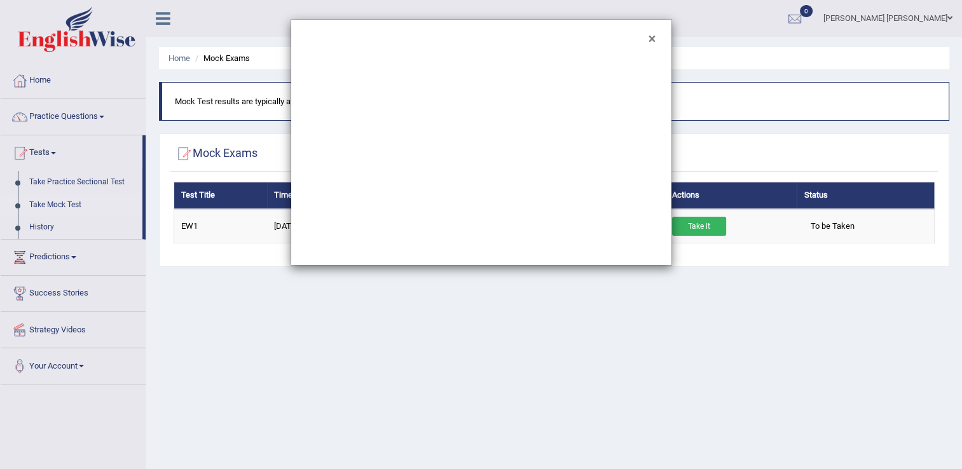
click at [653, 41] on button "×" at bounding box center [651, 38] width 7 height 13
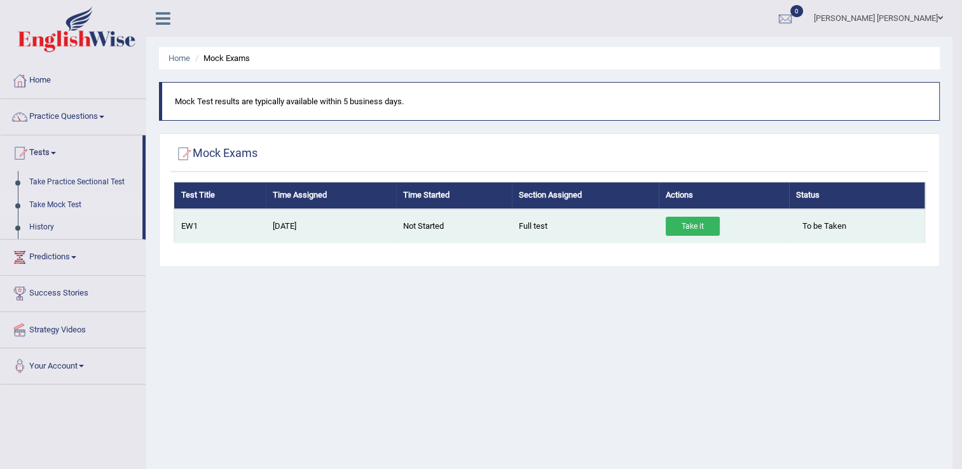
click at [686, 221] on link "Take it" at bounding box center [692, 226] width 54 height 19
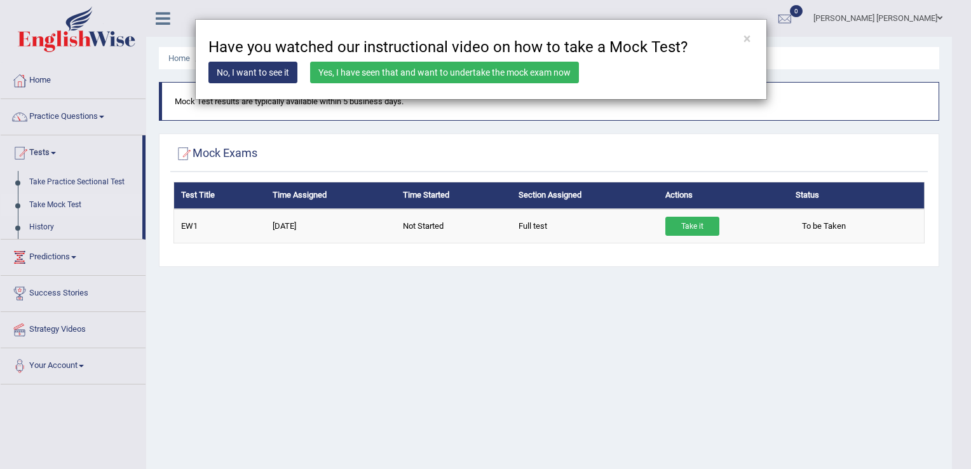
click at [505, 69] on link "Yes, I have seen that and want to undertake the mock exam now" at bounding box center [444, 73] width 269 height 22
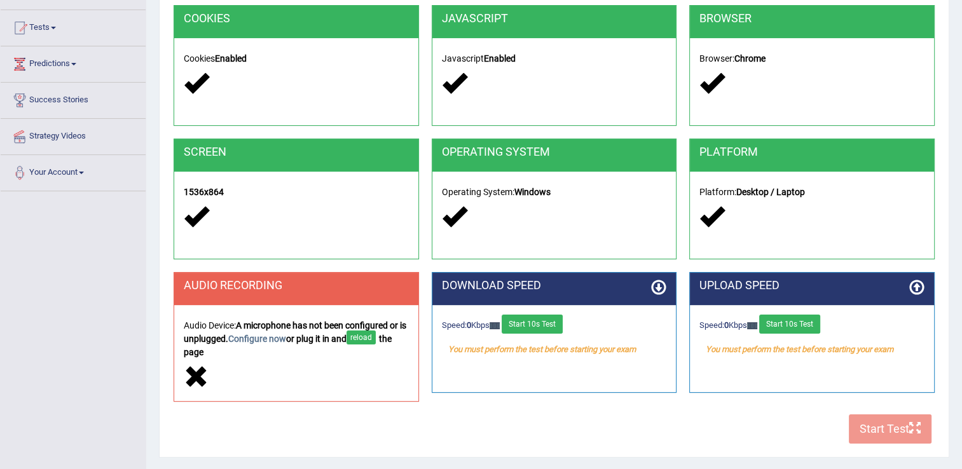
scroll to position [133, 0]
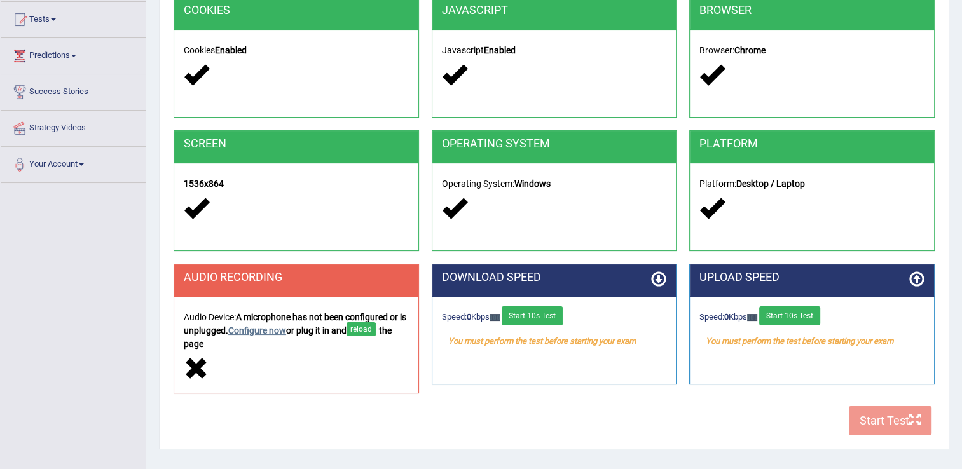
click at [267, 332] on link "Configure now" at bounding box center [257, 330] width 58 height 10
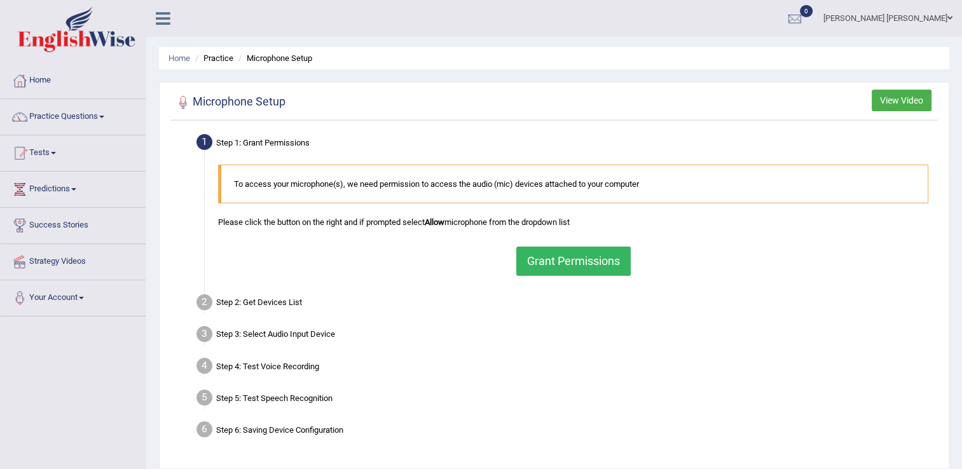
click at [533, 262] on button "Grant Permissions" at bounding box center [573, 261] width 114 height 29
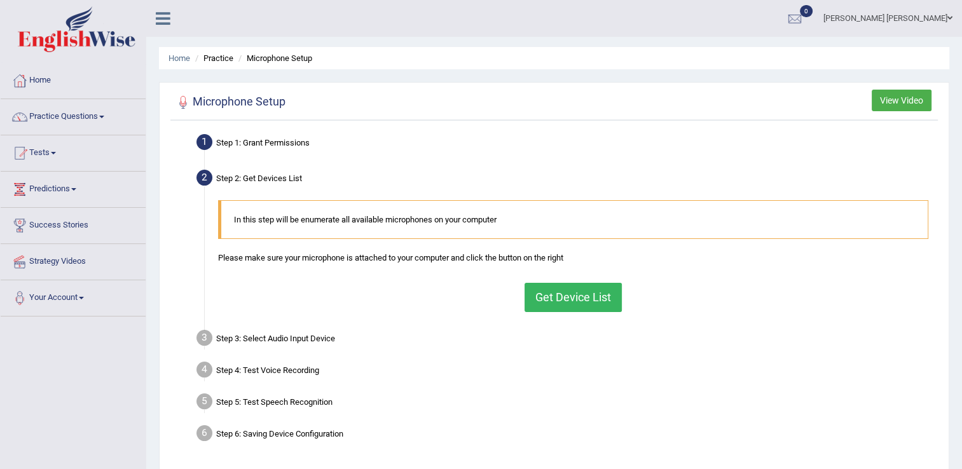
click at [556, 288] on button "Get Device List" at bounding box center [572, 297] width 97 height 29
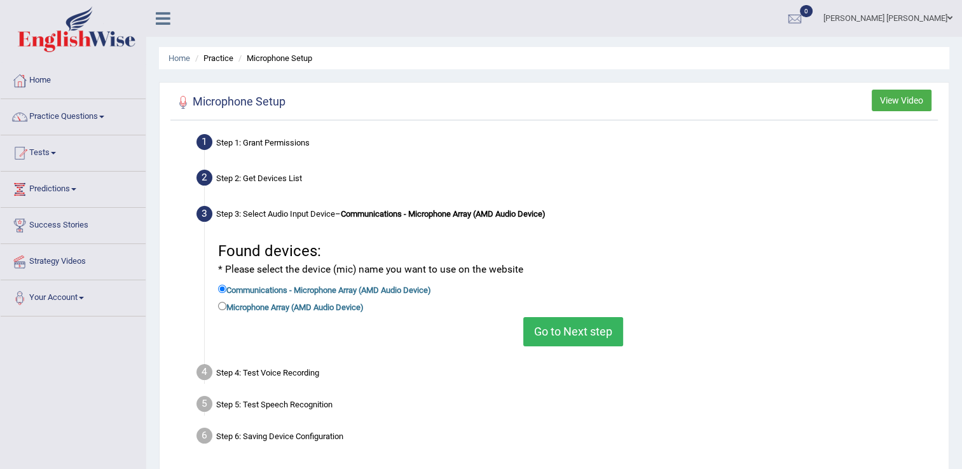
click at [572, 329] on button "Go to Next step" at bounding box center [573, 331] width 100 height 29
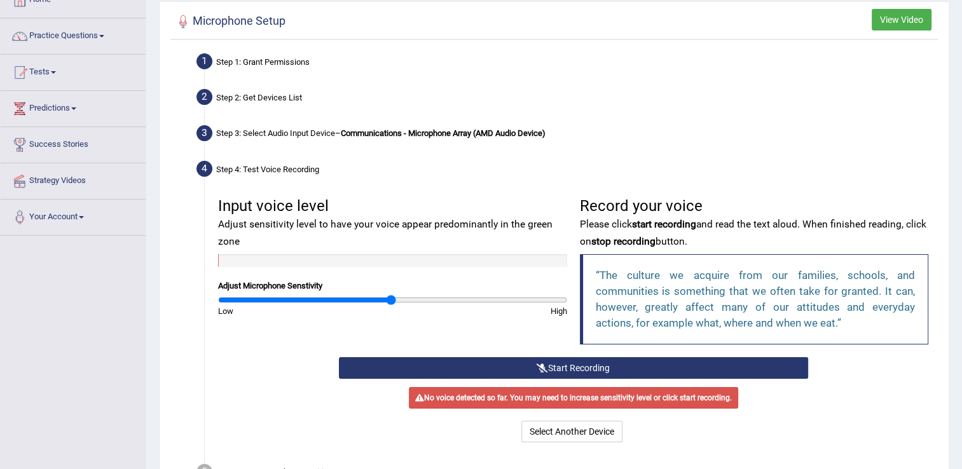
scroll to position [89, 0]
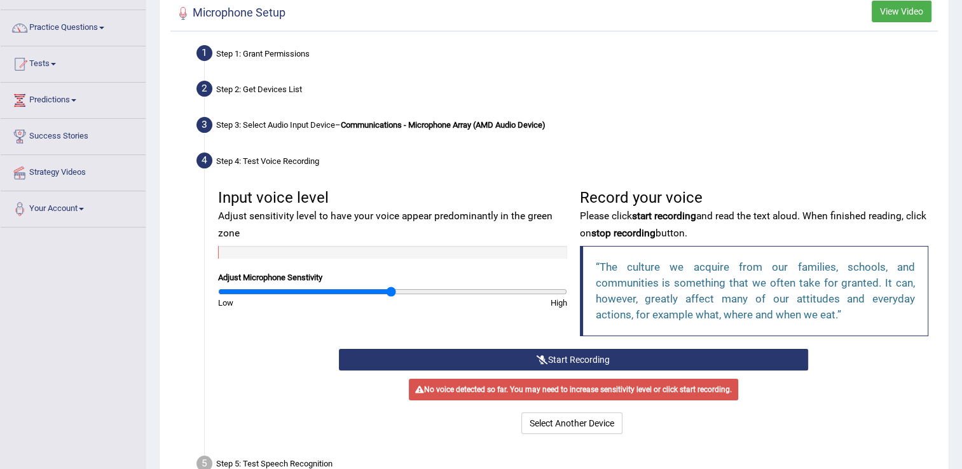
click at [605, 361] on button "Start Recording" at bounding box center [573, 360] width 469 height 22
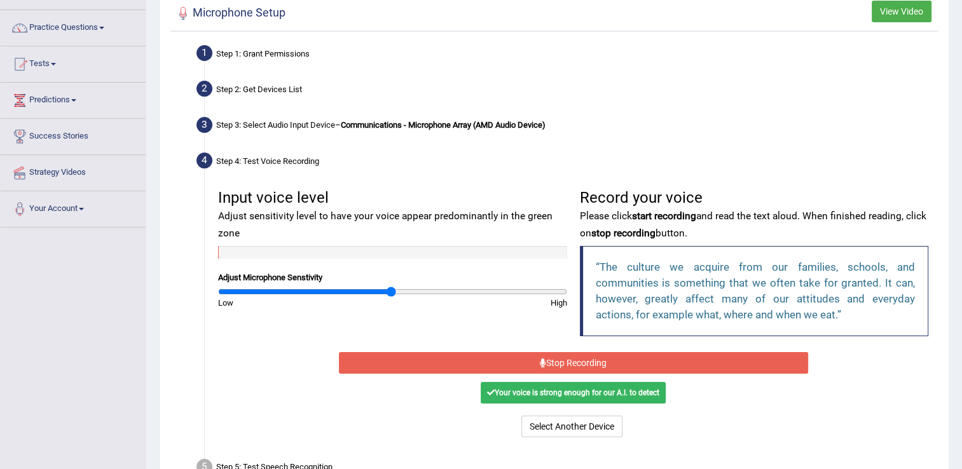
click at [557, 365] on button "Stop Recording" at bounding box center [573, 363] width 469 height 22
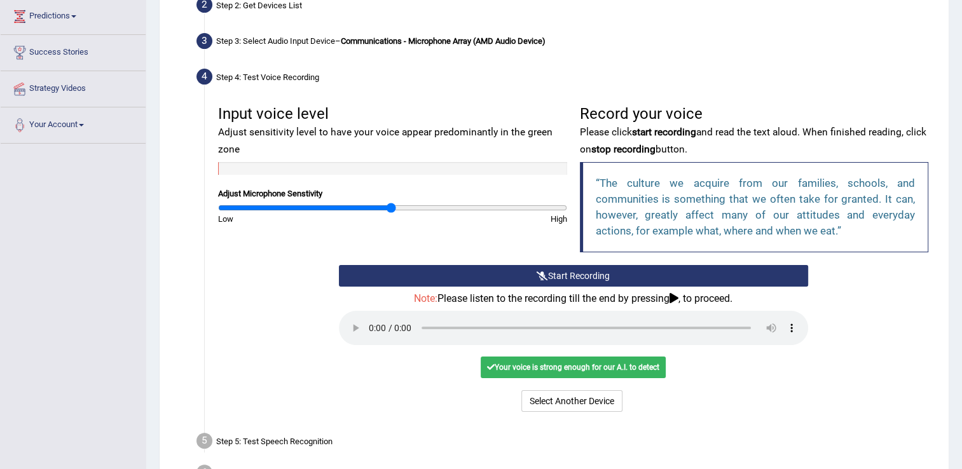
scroll to position [175, 0]
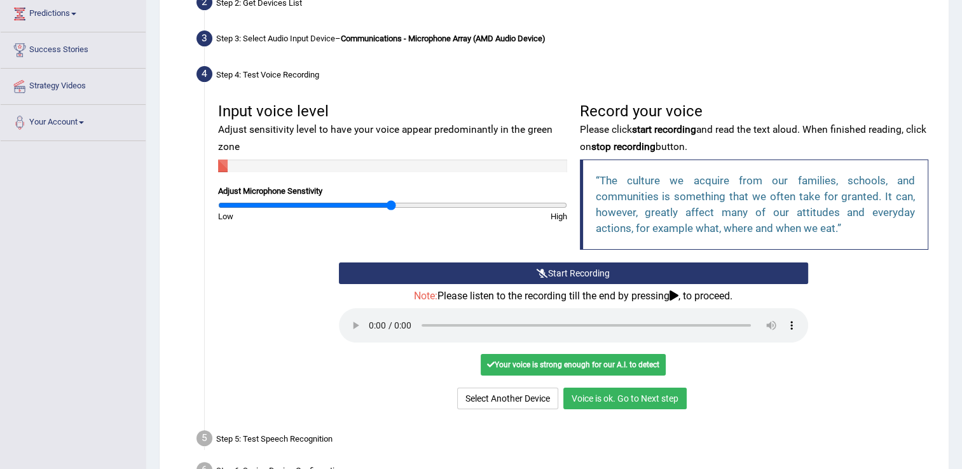
click at [622, 393] on button "Voice is ok. Go to Next step" at bounding box center [624, 399] width 123 height 22
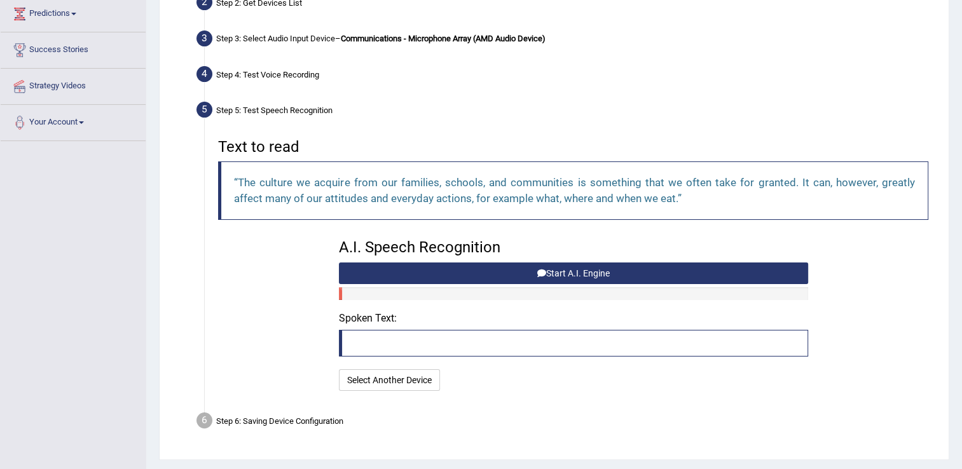
click at [559, 272] on button "Start A.I. Engine" at bounding box center [573, 274] width 469 height 22
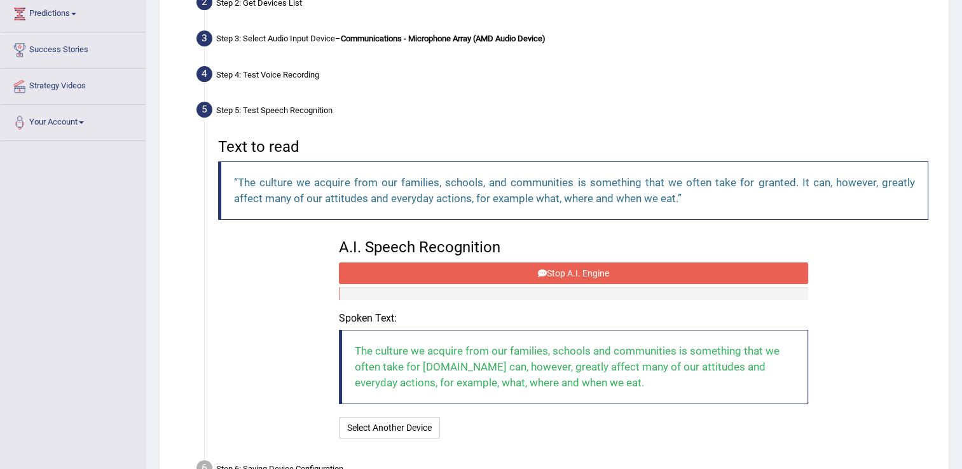
click at [548, 271] on button "Stop A.I. Engine" at bounding box center [573, 274] width 469 height 22
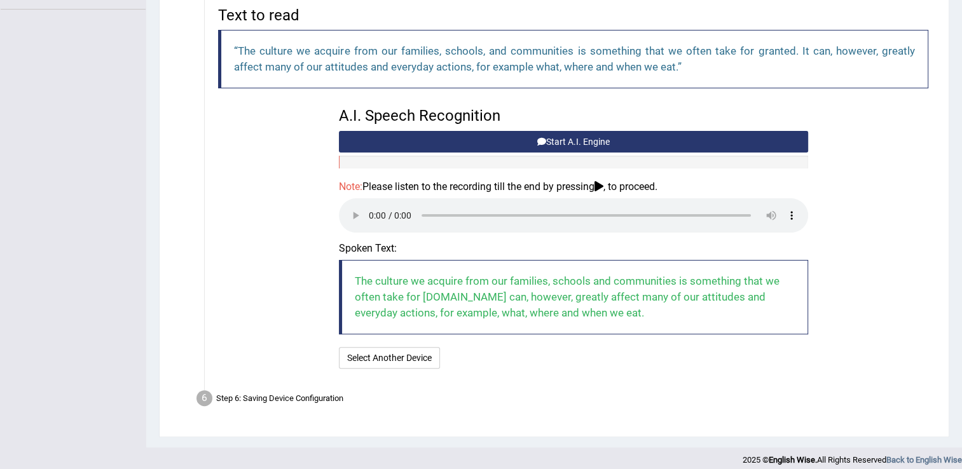
scroll to position [315, 0]
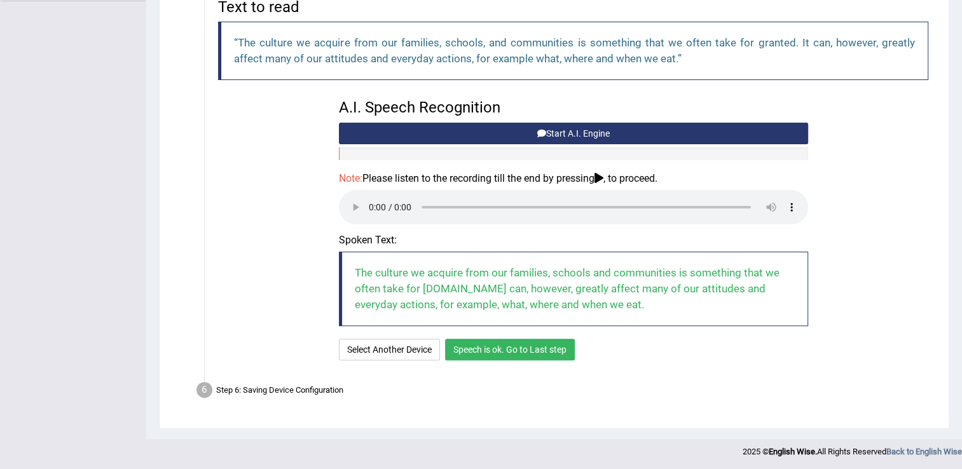
click at [553, 348] on button "Speech is ok. Go to Last step" at bounding box center [510, 350] width 130 height 22
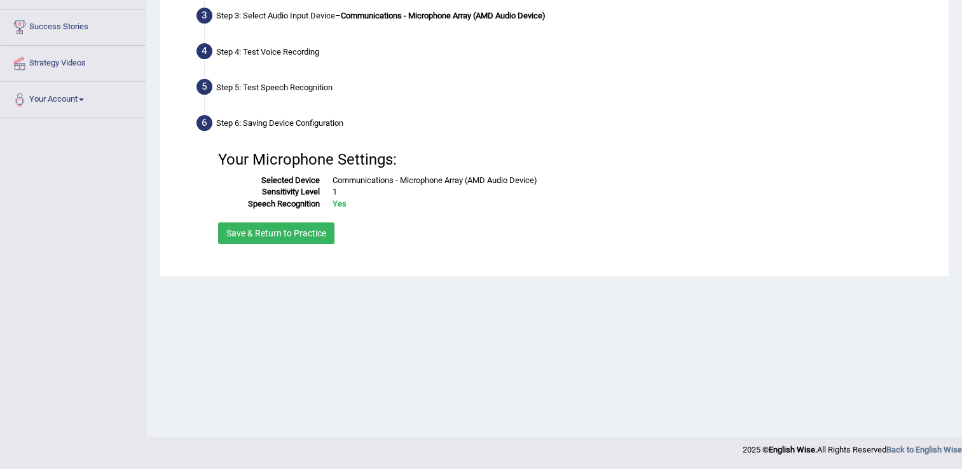
click at [266, 234] on button "Save & Return to Practice" at bounding box center [276, 233] width 116 height 22
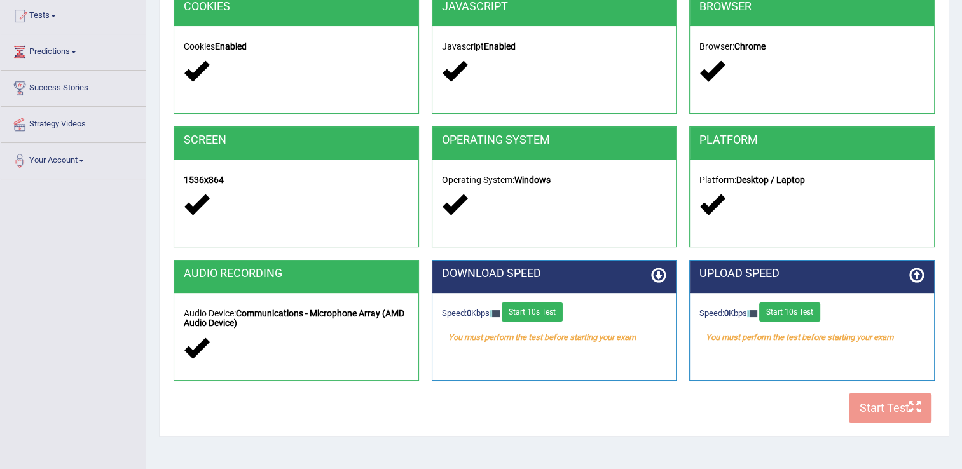
scroll to position [151, 0]
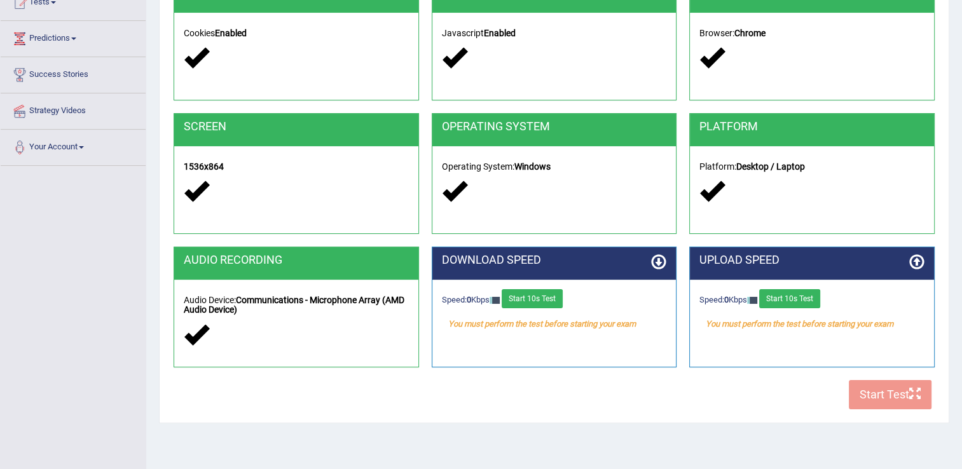
click at [656, 259] on icon at bounding box center [658, 261] width 15 height 15
click at [541, 296] on button "Start 10s Test" at bounding box center [531, 298] width 61 height 19
click at [793, 297] on button "Start 10s Test" at bounding box center [789, 298] width 61 height 19
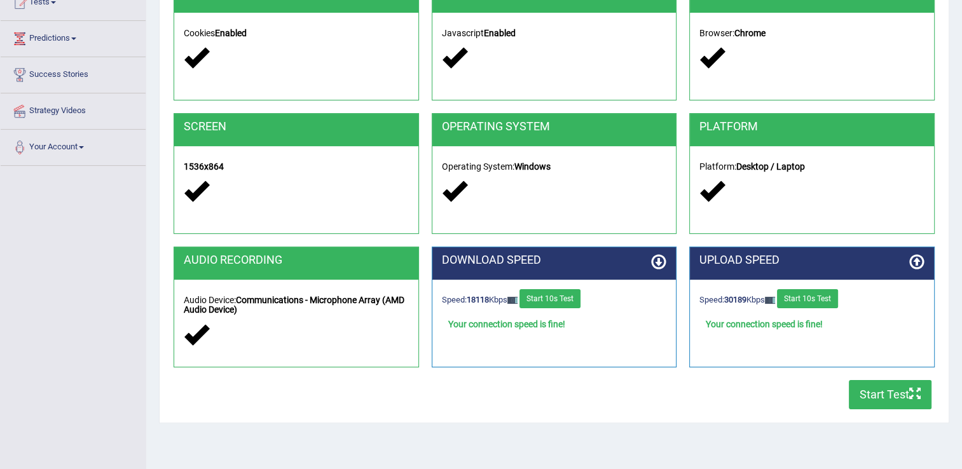
click at [887, 399] on button "Start Test" at bounding box center [890, 394] width 83 height 29
